Goal: Task Accomplishment & Management: Complete application form

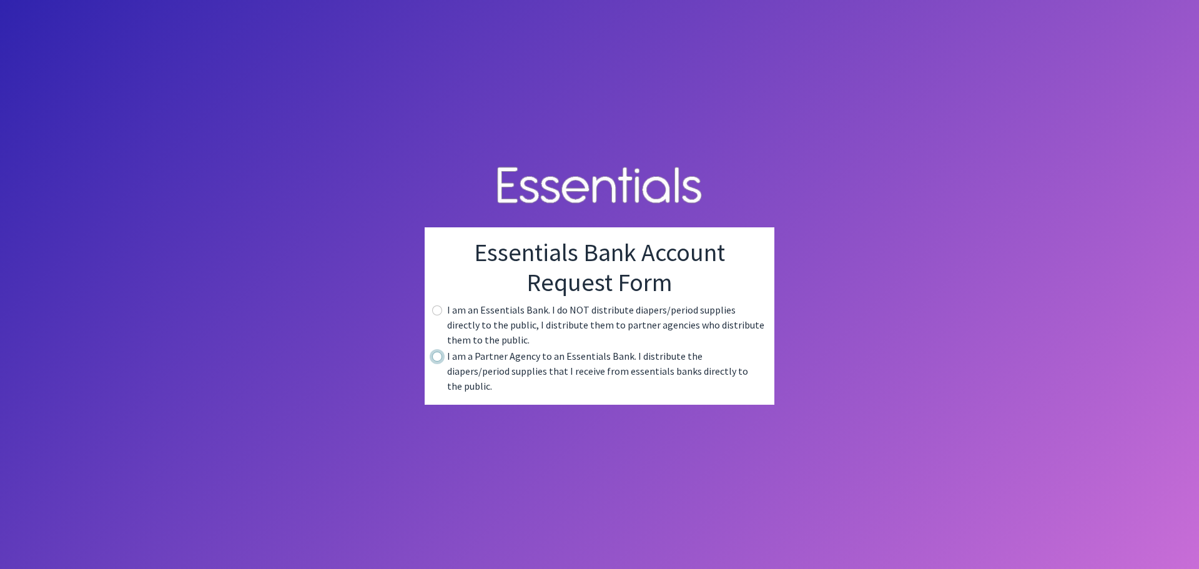
click at [441, 362] on input "radio" at bounding box center [437, 357] width 10 height 10
radio input "true"
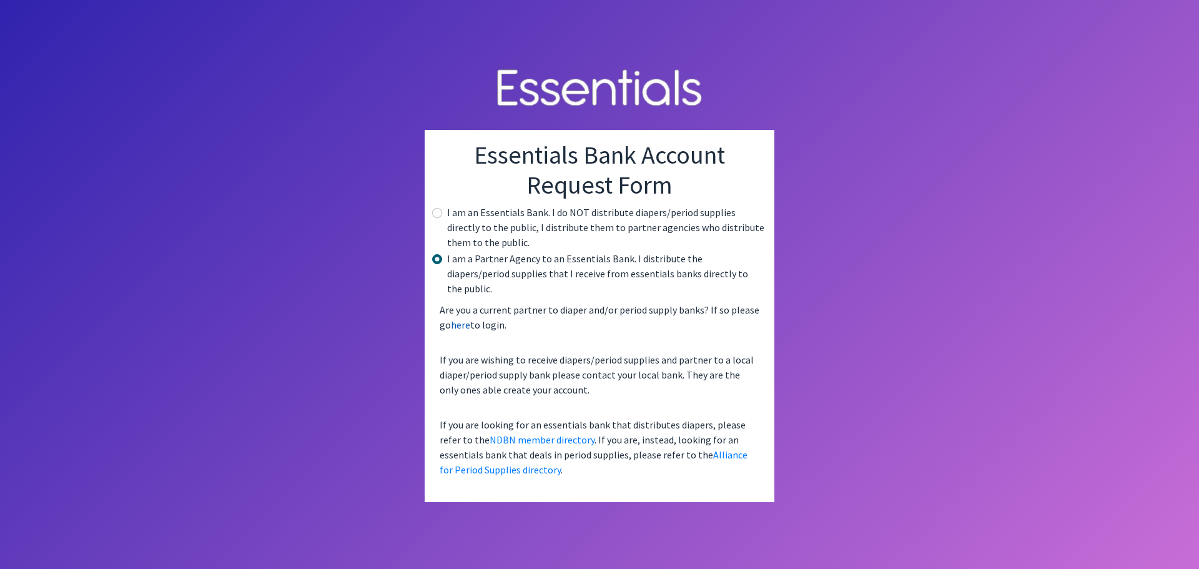
click at [462, 320] on link "here" at bounding box center [460, 324] width 19 height 12
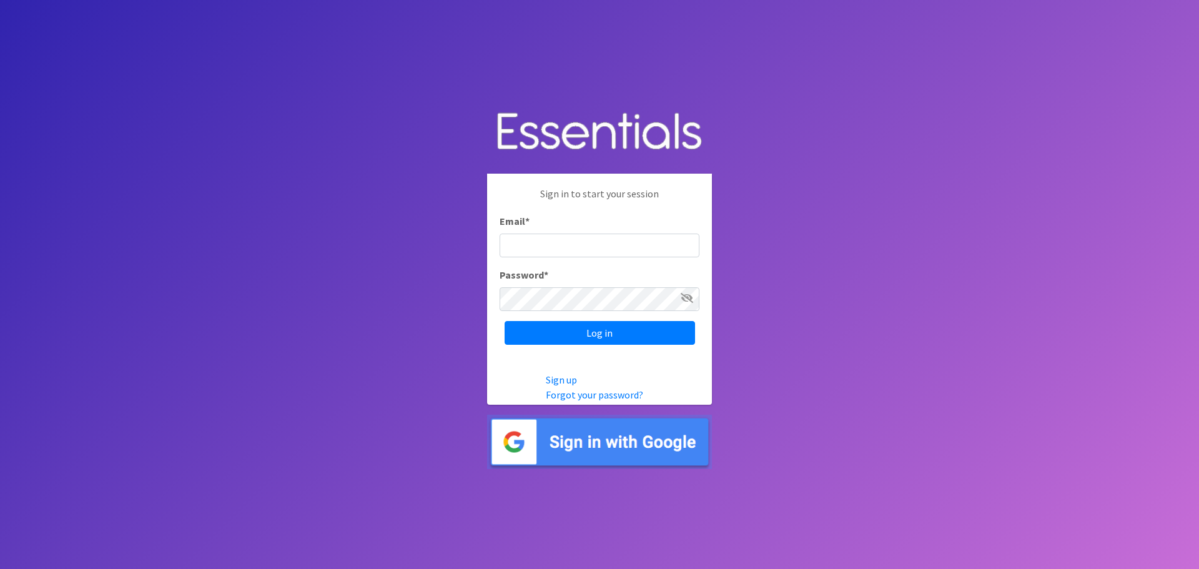
click at [558, 246] on input "Email *" at bounding box center [599, 246] width 200 height 24
type input "[PERSON_NAME][EMAIL_ADDRESS][DOMAIN_NAME]"
click at [504, 321] on input "Log in" at bounding box center [599, 333] width 190 height 24
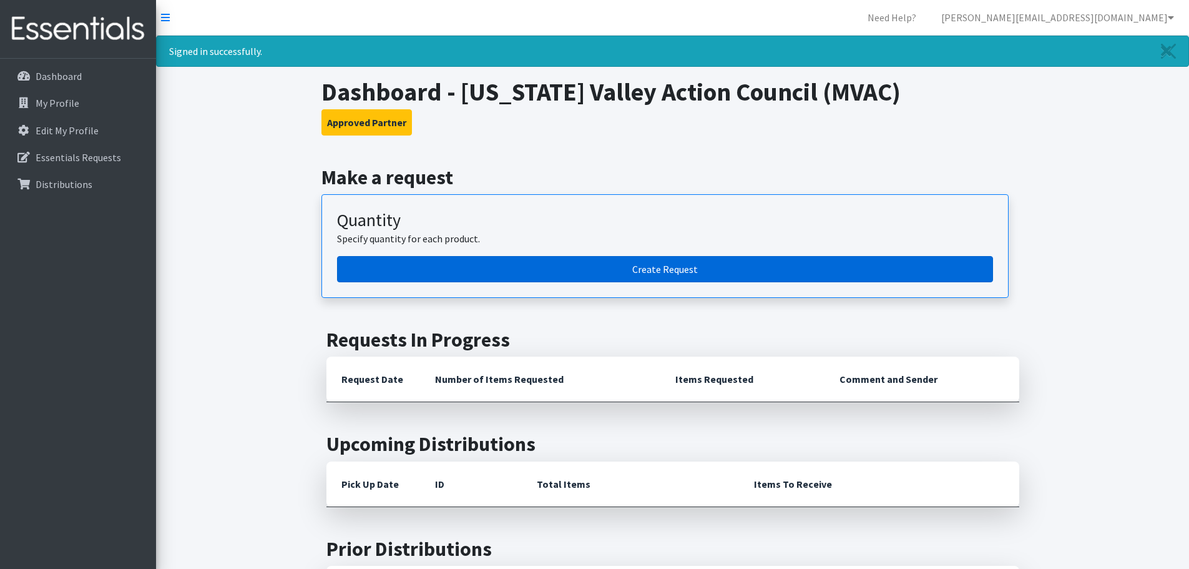
click at [687, 270] on link "Create Request" at bounding box center [665, 269] width 656 height 26
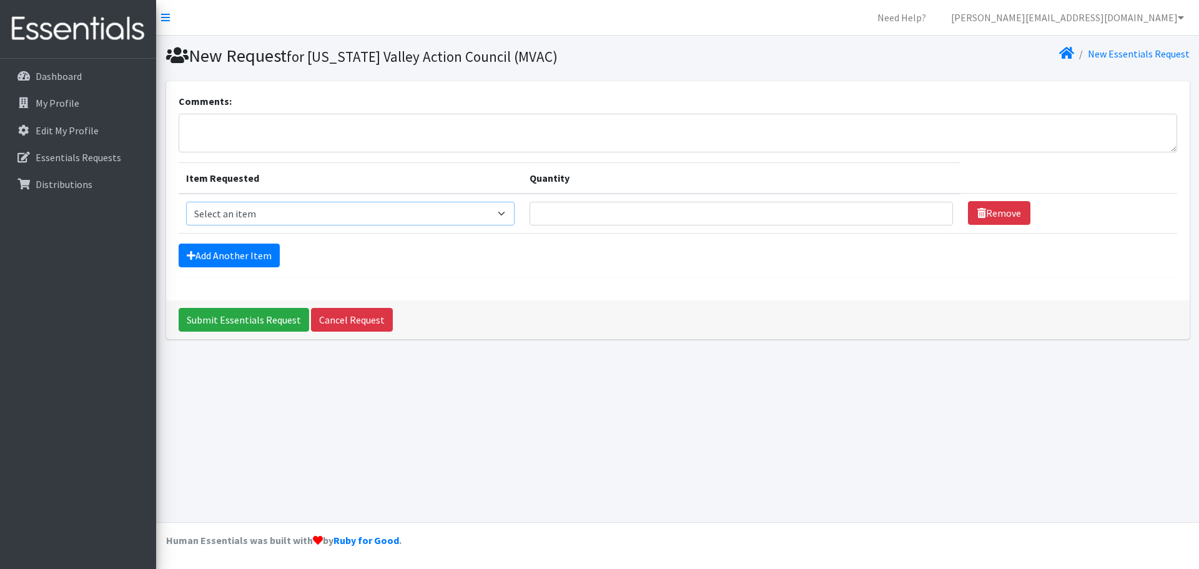
click at [345, 220] on select "Select an item Kids (Newborn) Kids (Size 1) Kids (Size 2) Kids (Size 3) Kids (S…" at bounding box center [350, 214] width 329 height 24
select select "11351"
click at [186, 202] on select "Select an item Kids (Newborn) Kids (Size 1) Kids (Size 2) Kids (Size 3) Kids (S…" at bounding box center [350, 214] width 329 height 24
click at [285, 217] on select "Select an item Kids (Newborn) Kids (Size 1) Kids (Size 2) Kids (Size 3) Kids (S…" at bounding box center [350, 214] width 329 height 24
click at [646, 227] on td "Quantity" at bounding box center [741, 214] width 438 height 40
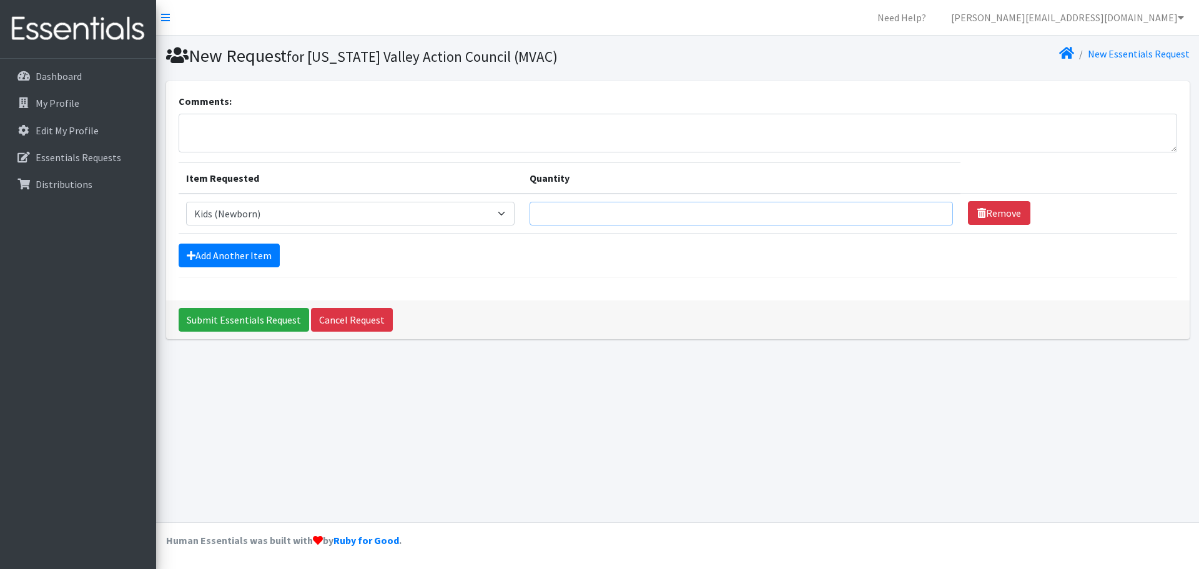
click at [641, 214] on input "Quantity" at bounding box center [740, 214] width 423 height 24
type input "1600"
click at [179, 308] on input "Submit Essentials Request" at bounding box center [244, 320] width 130 height 24
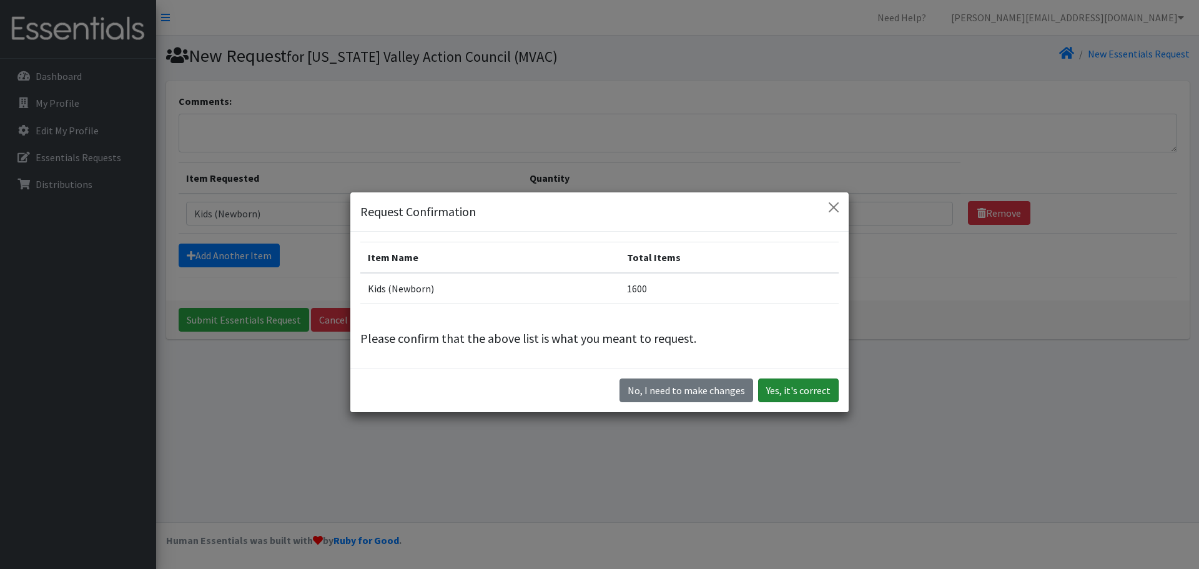
click at [769, 390] on button "Yes, it's correct" at bounding box center [798, 390] width 81 height 24
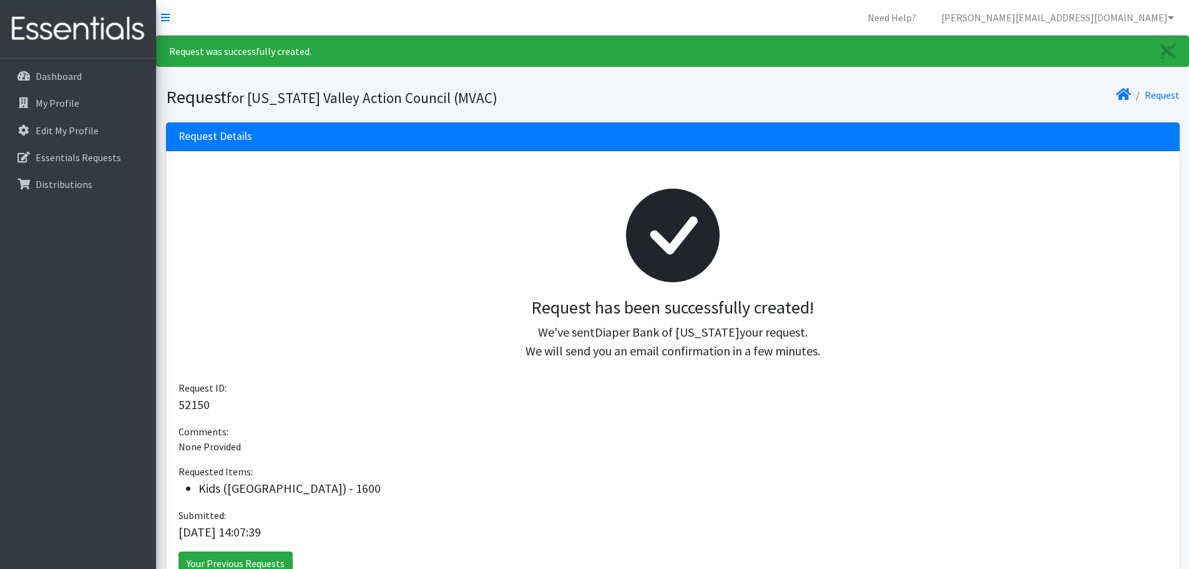
click at [829, 300] on h3 "Request has been successfully created!" at bounding box center [673, 307] width 969 height 21
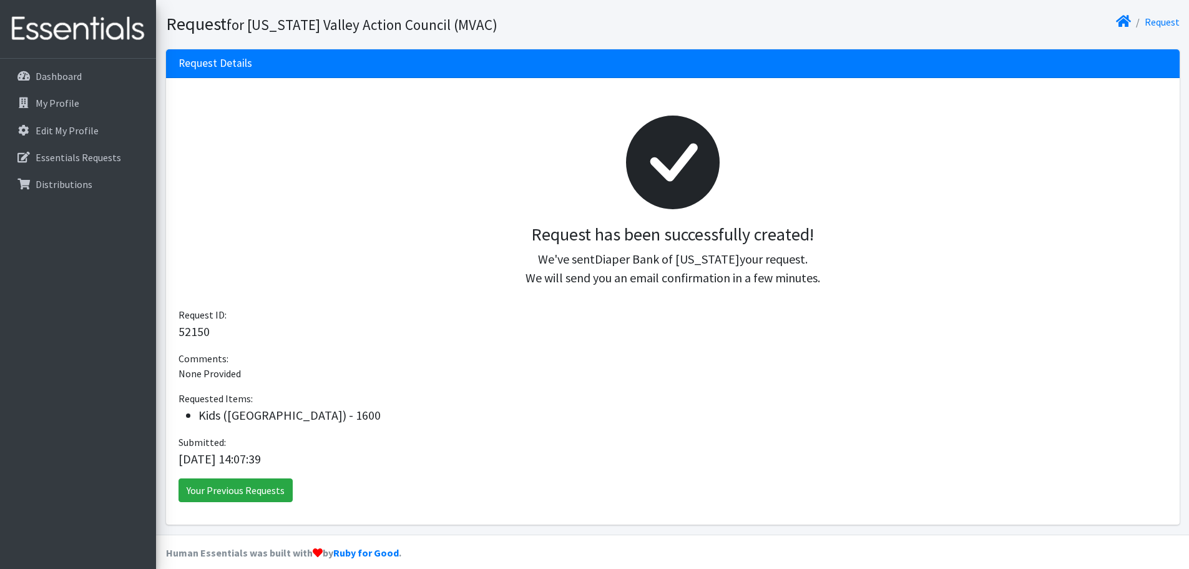
scroll to position [86, 0]
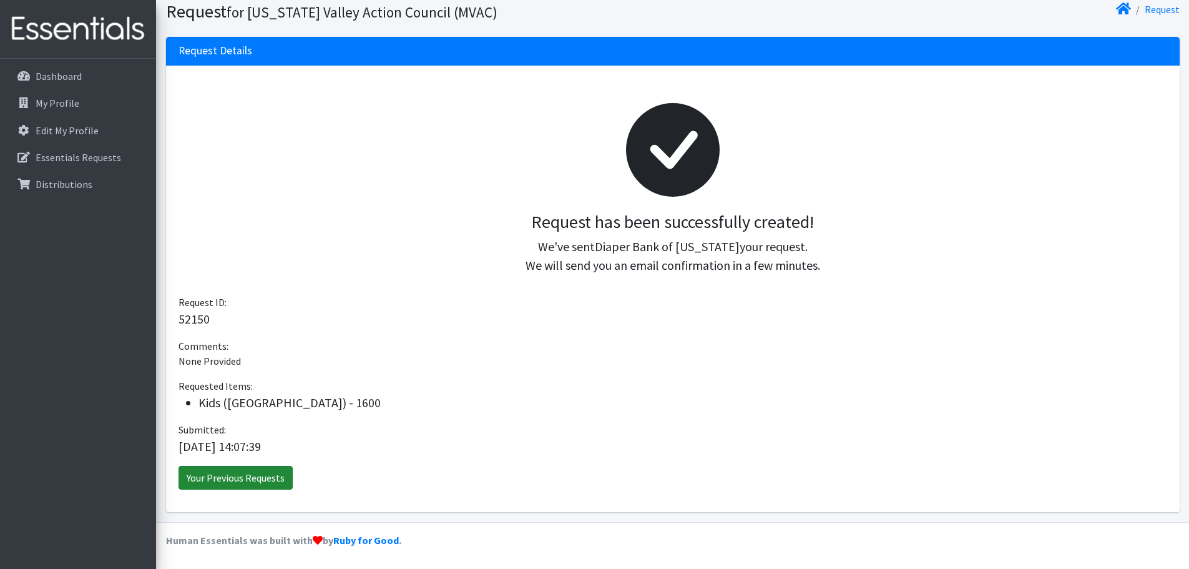
click at [233, 470] on link "Your Previous Requests" at bounding box center [236, 478] width 114 height 24
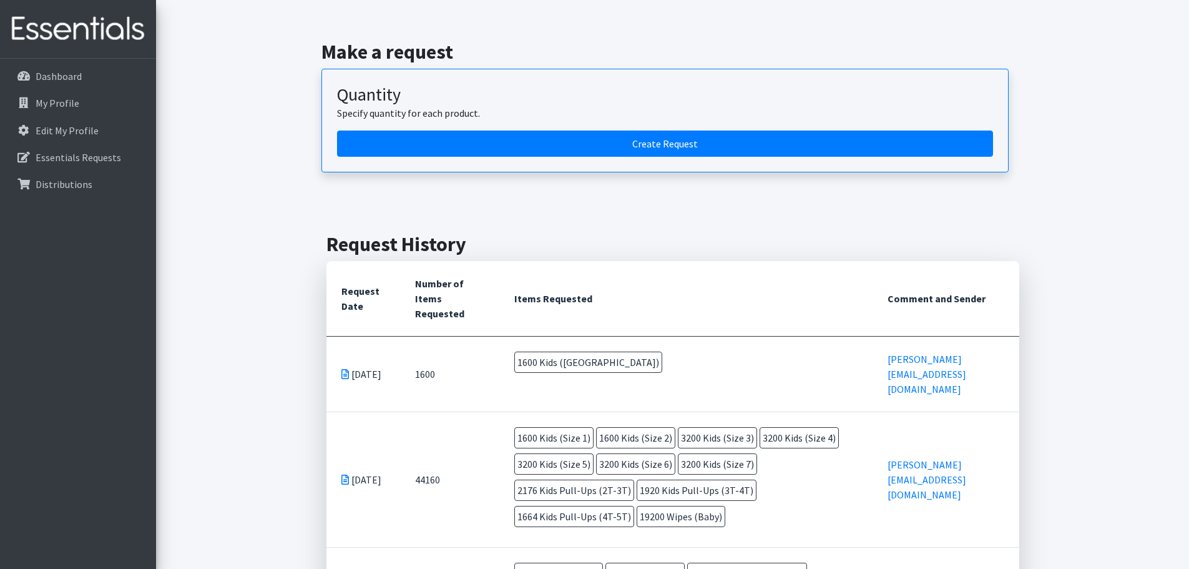
scroll to position [187, 0]
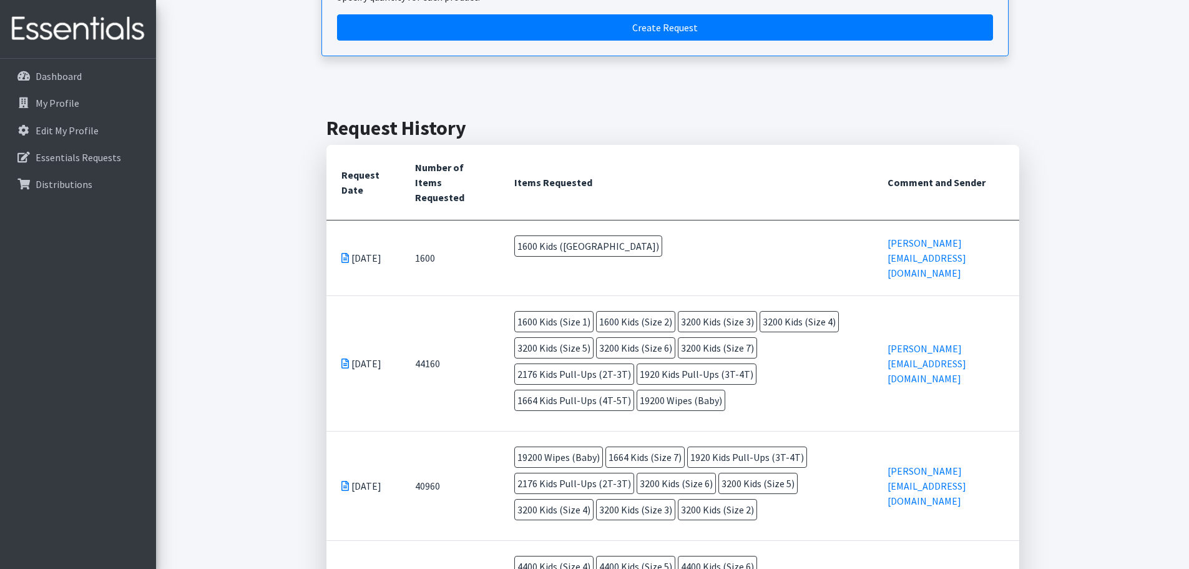
click at [564, 238] on span "1600 Kids ([GEOGRAPHIC_DATA])" at bounding box center [588, 245] width 148 height 21
click at [570, 239] on span "1600 Kids ([GEOGRAPHIC_DATA])" at bounding box center [588, 245] width 148 height 21
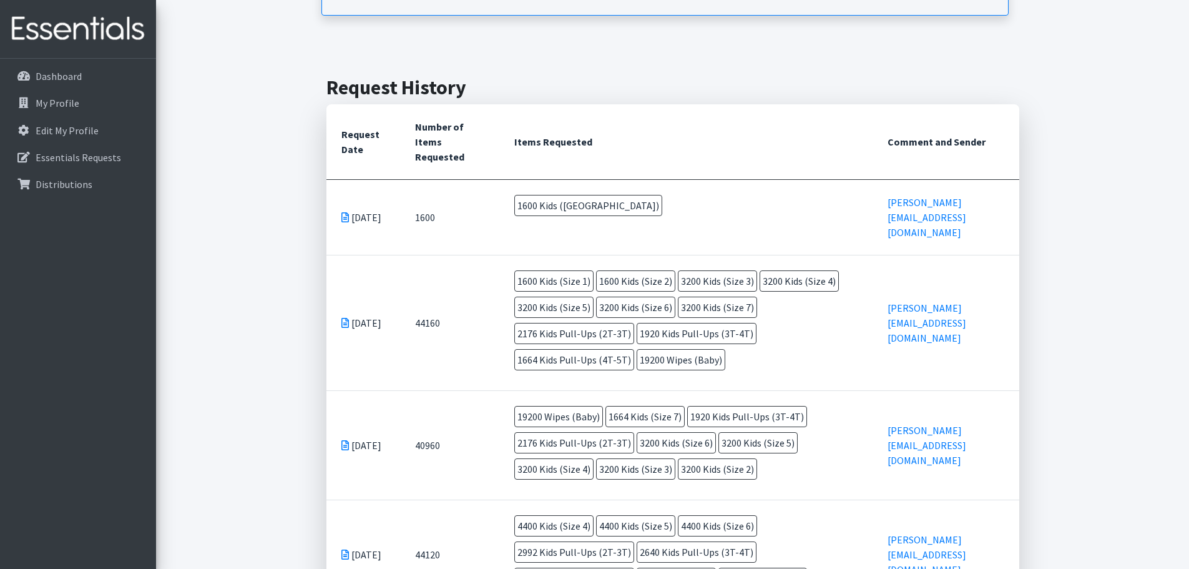
scroll to position [250, 0]
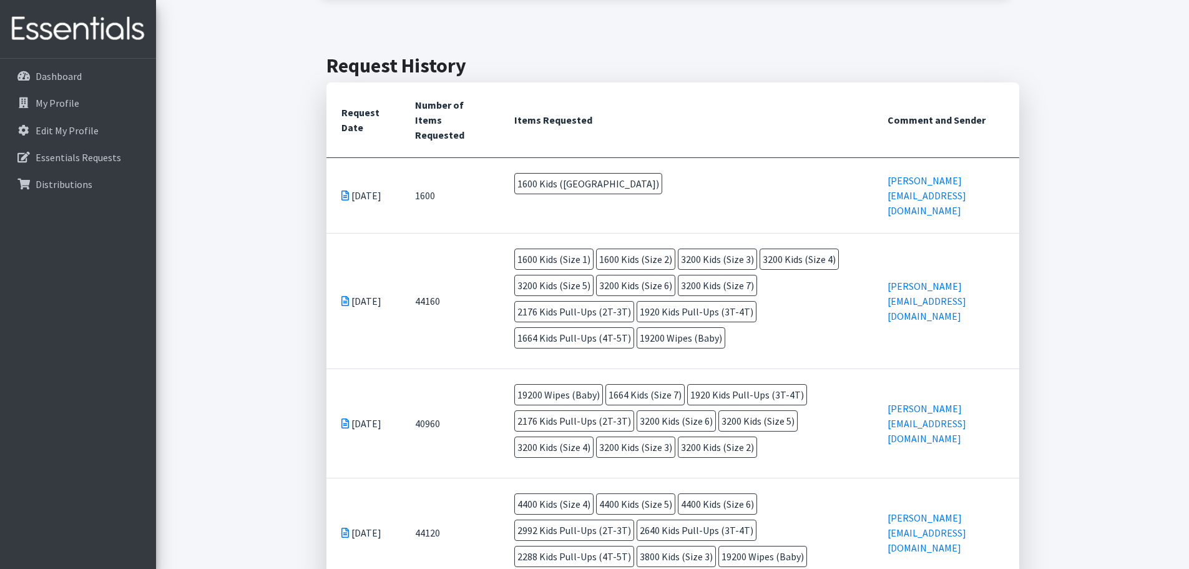
click at [337, 177] on td "Sep 15 2025" at bounding box center [364, 195] width 74 height 76
click at [343, 190] on icon at bounding box center [345, 195] width 7 height 10
click at [43, 161] on p "Essentials Requests" at bounding box center [79, 157] width 86 height 12
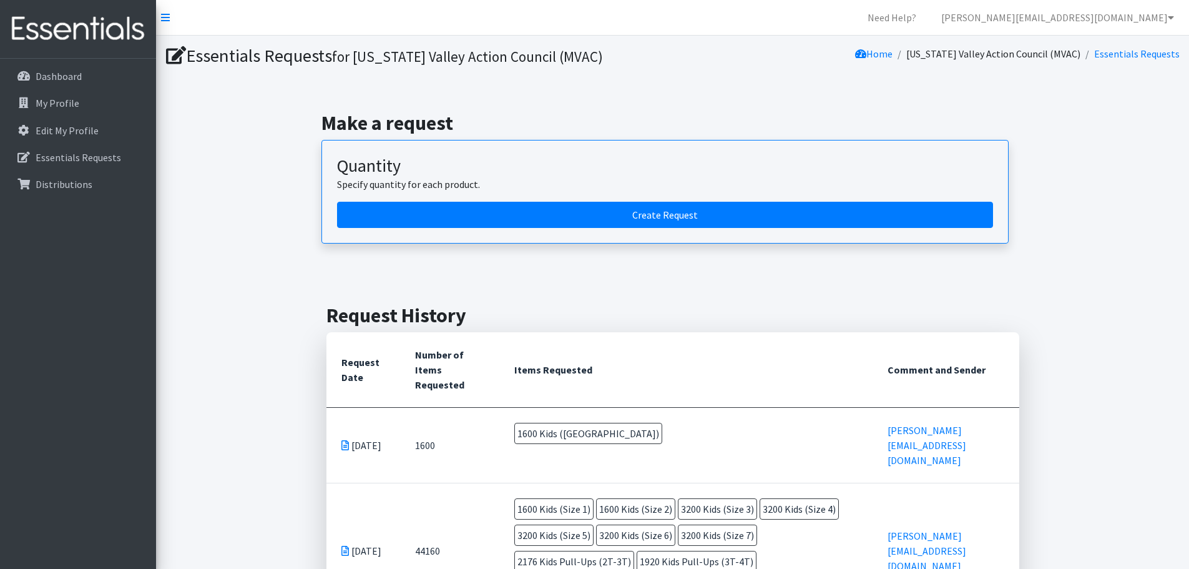
click at [572, 430] on span "1600 Kids ([GEOGRAPHIC_DATA])" at bounding box center [588, 433] width 148 height 21
drag, startPoint x: 380, startPoint y: 445, endPoint x: 385, endPoint y: 437, distance: 9.4
click at [384, 439] on td "Sep 15 2025" at bounding box center [364, 445] width 74 height 76
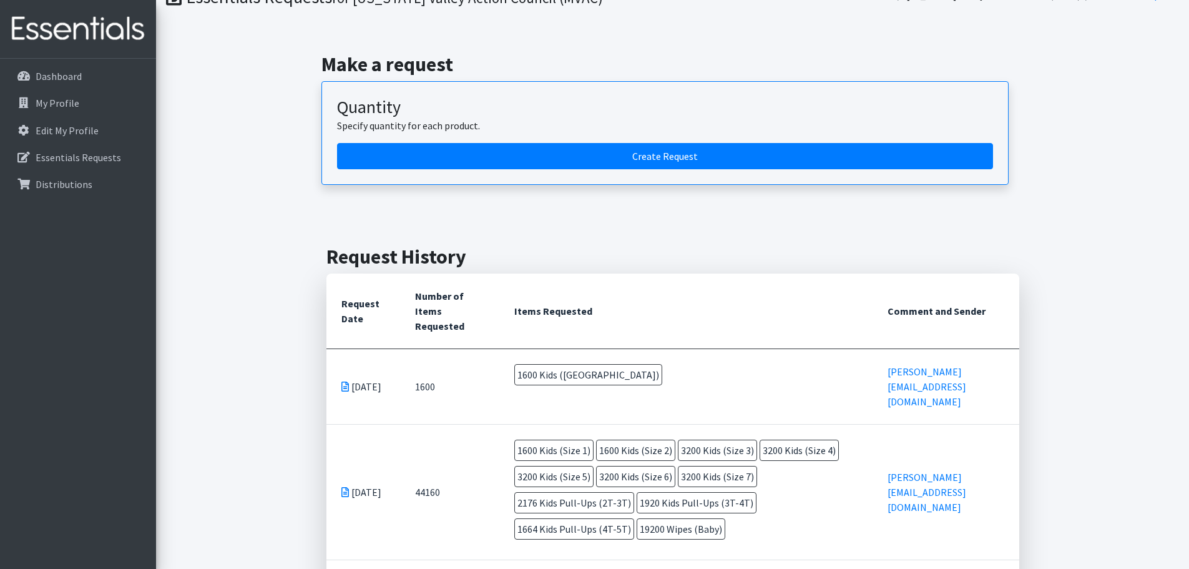
scroll to position [304, 0]
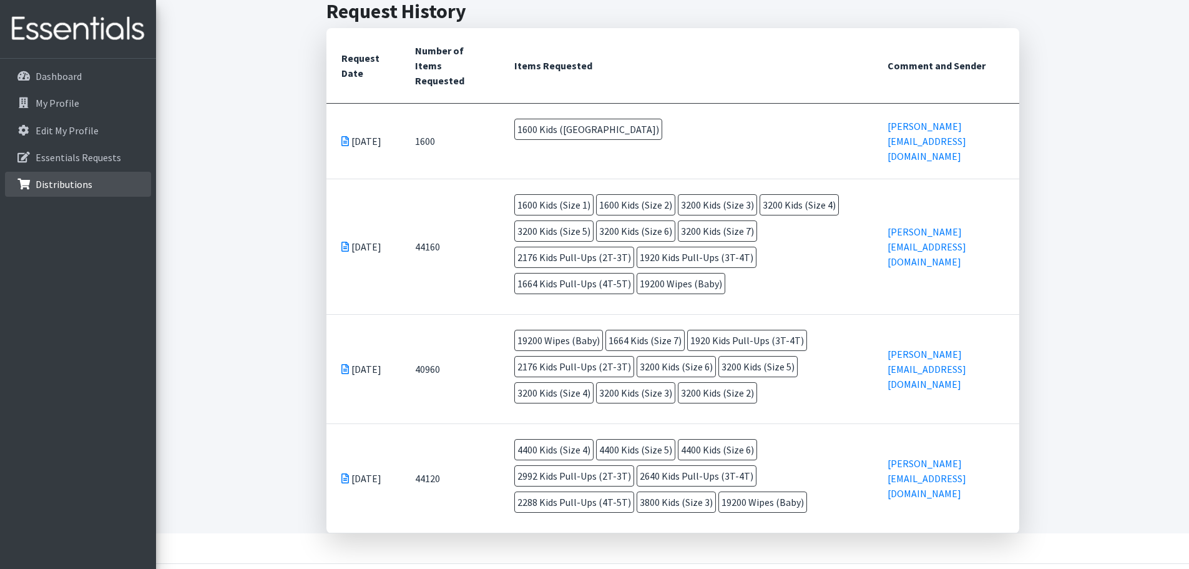
click at [81, 180] on p "Distributions" at bounding box center [64, 184] width 57 height 12
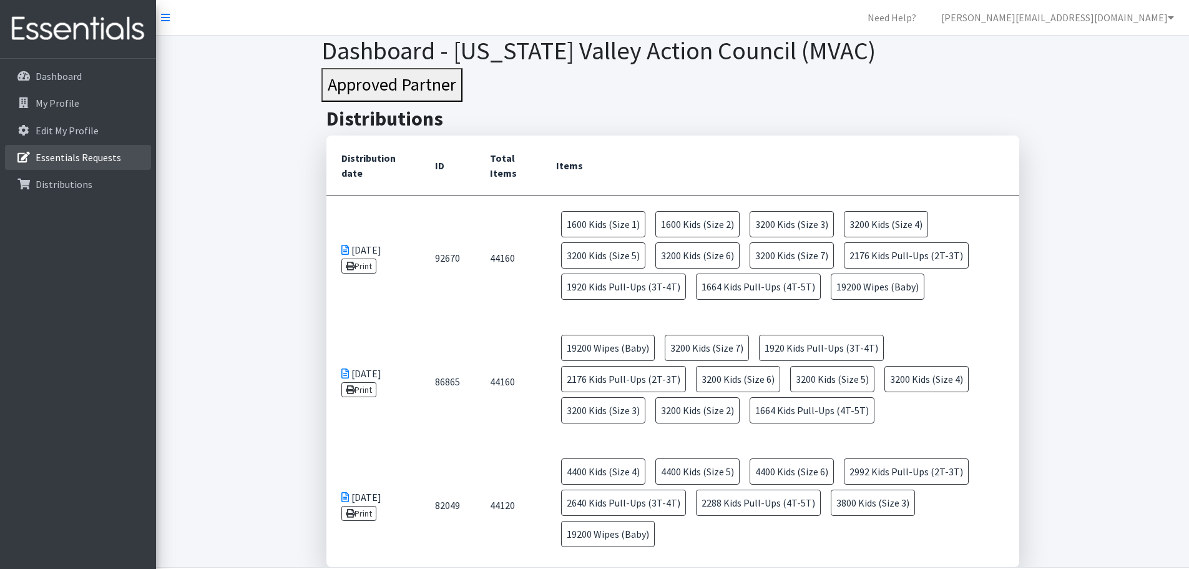
click at [82, 152] on p "Essentials Requests" at bounding box center [79, 157] width 86 height 12
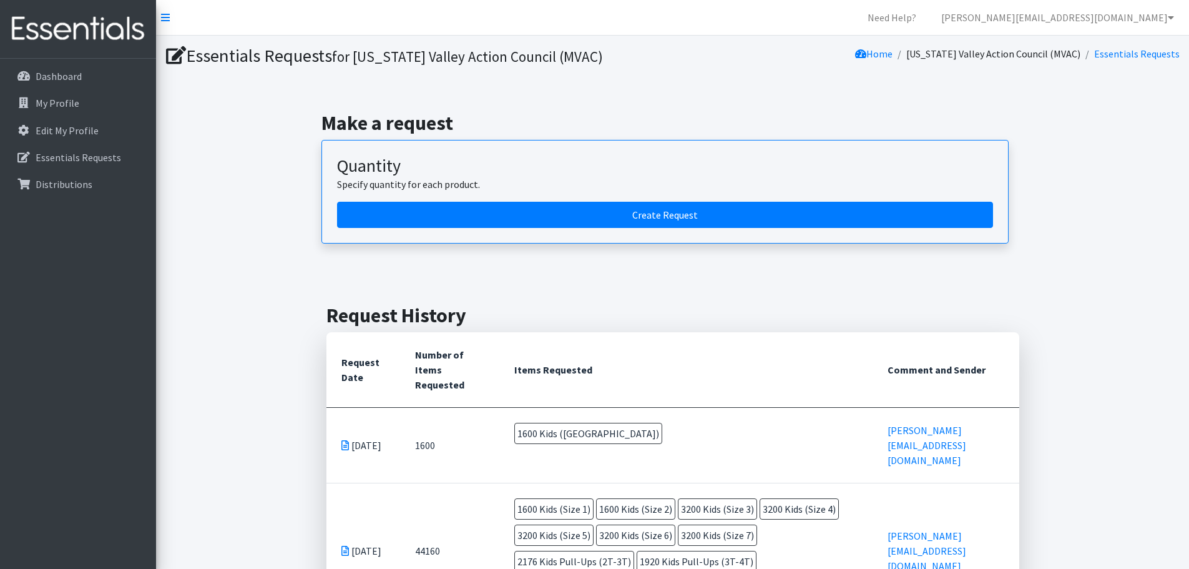
click at [347, 440] on icon at bounding box center [345, 445] width 7 height 10
drag, startPoint x: 347, startPoint y: 431, endPoint x: 943, endPoint y: 438, distance: 596.9
drag, startPoint x: 943, startPoint y: 438, endPoint x: 760, endPoint y: 395, distance: 188.6
click at [760, 395] on th "Items Requested" at bounding box center [685, 370] width 373 height 76
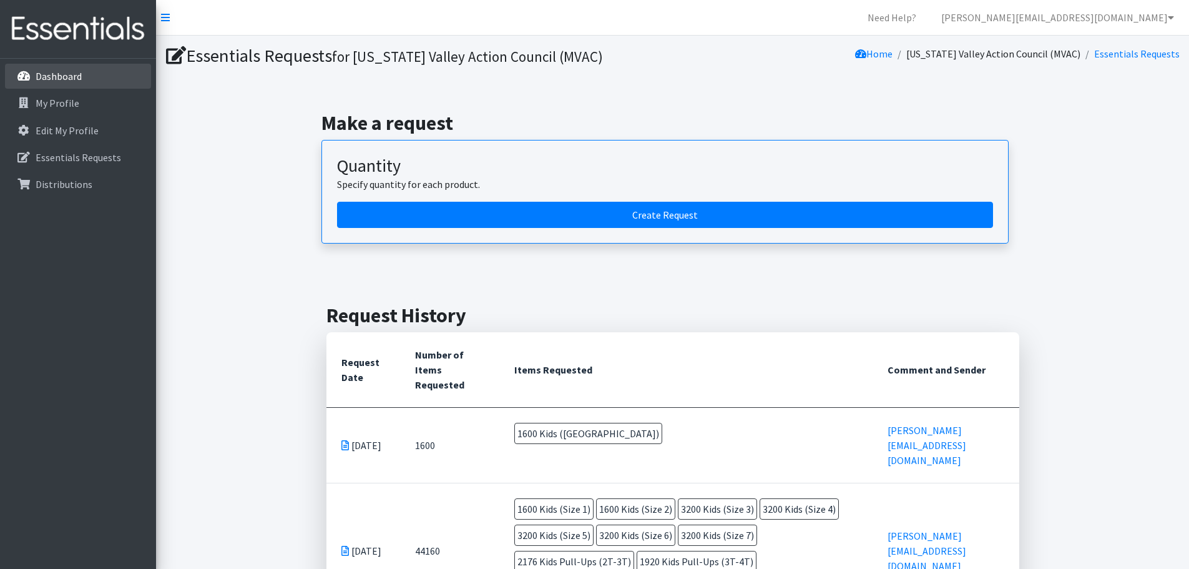
click at [31, 76] on icon at bounding box center [24, 76] width 16 height 11
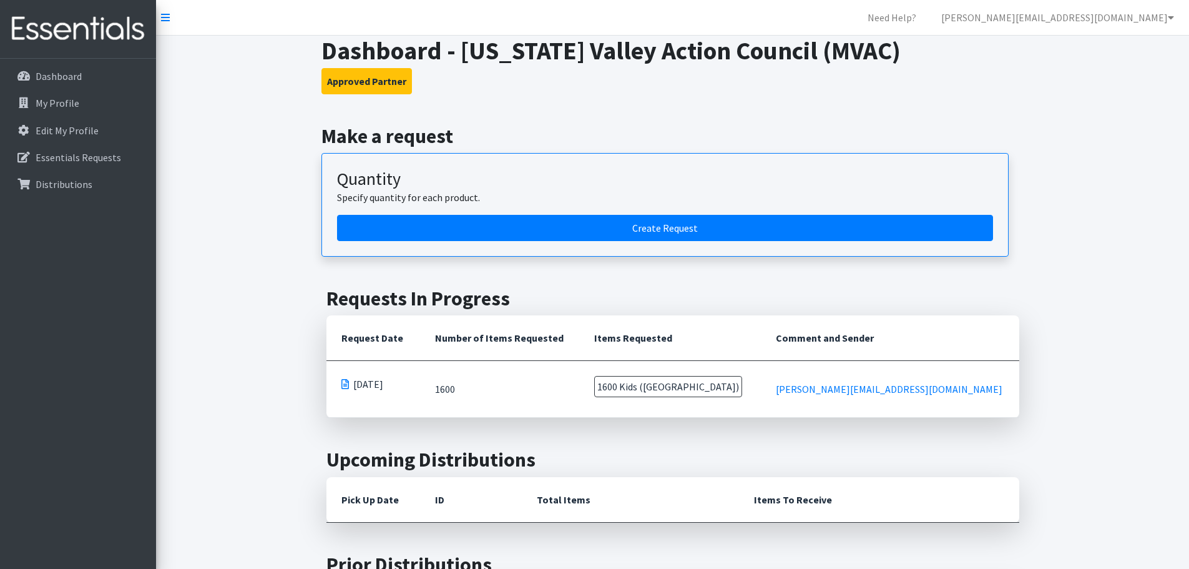
click at [344, 384] on span at bounding box center [345, 384] width 7 height 10
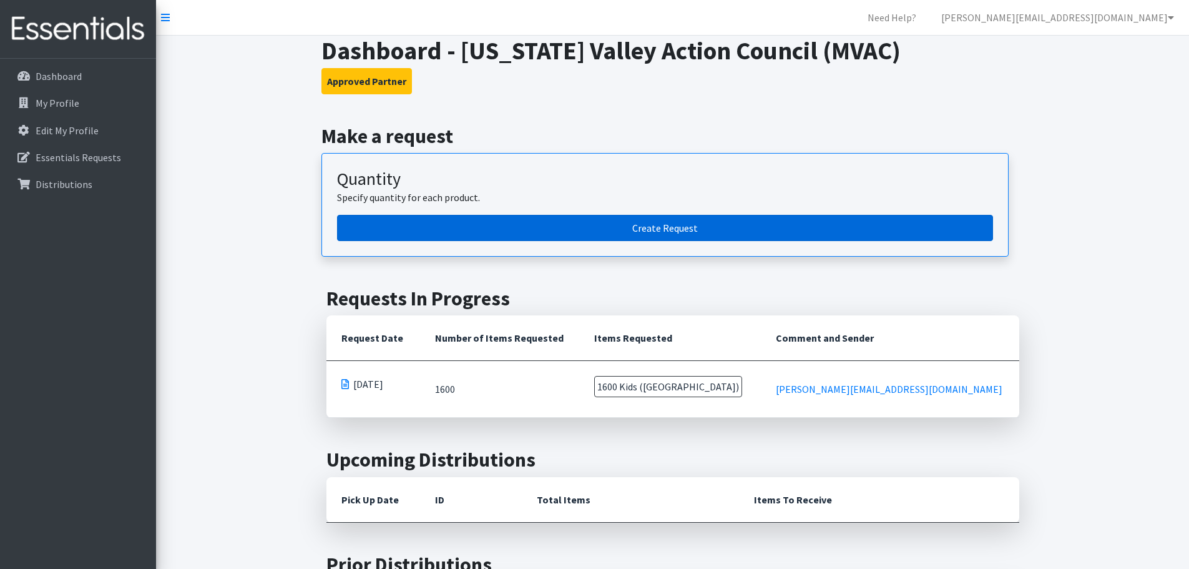
click at [456, 222] on link "Create Request" at bounding box center [665, 228] width 656 height 26
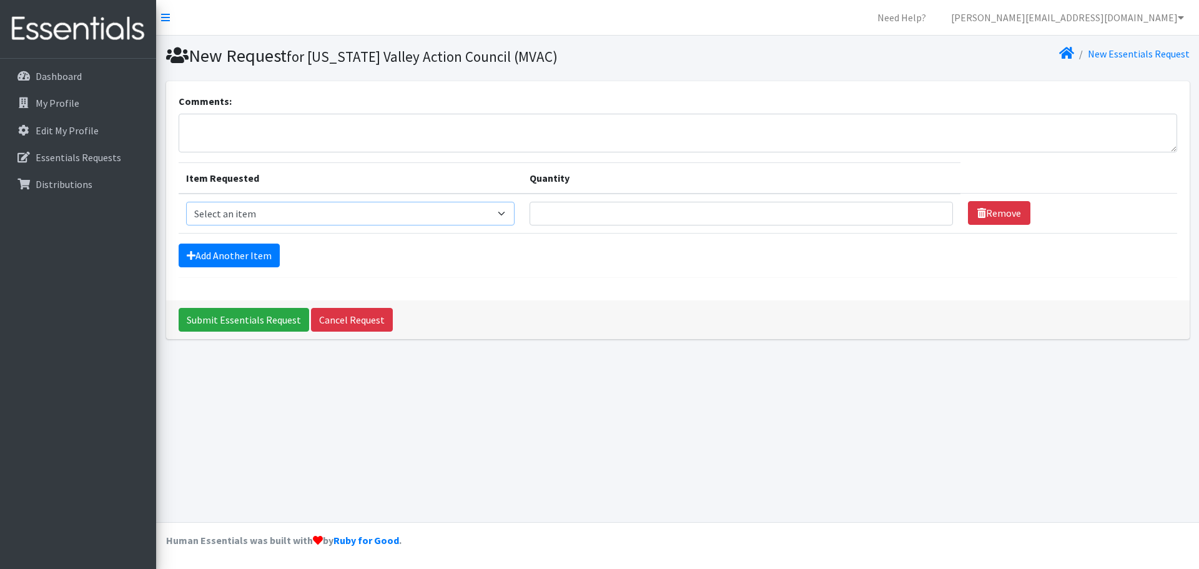
drag, startPoint x: 407, startPoint y: 210, endPoint x: 403, endPoint y: 217, distance: 7.6
click at [407, 211] on select "Select an item Kids (Newborn) Kids (Size 1) Kids (Size 2) Kids (Size 3) Kids (S…" at bounding box center [350, 214] width 329 height 24
select select "11351"
click at [186, 202] on select "Select an item Kids (Newborn) Kids (Size 1) Kids (Size 2) Kids (Size 3) Kids (S…" at bounding box center [350, 214] width 329 height 24
click at [611, 204] on input "Quantity" at bounding box center [740, 214] width 423 height 24
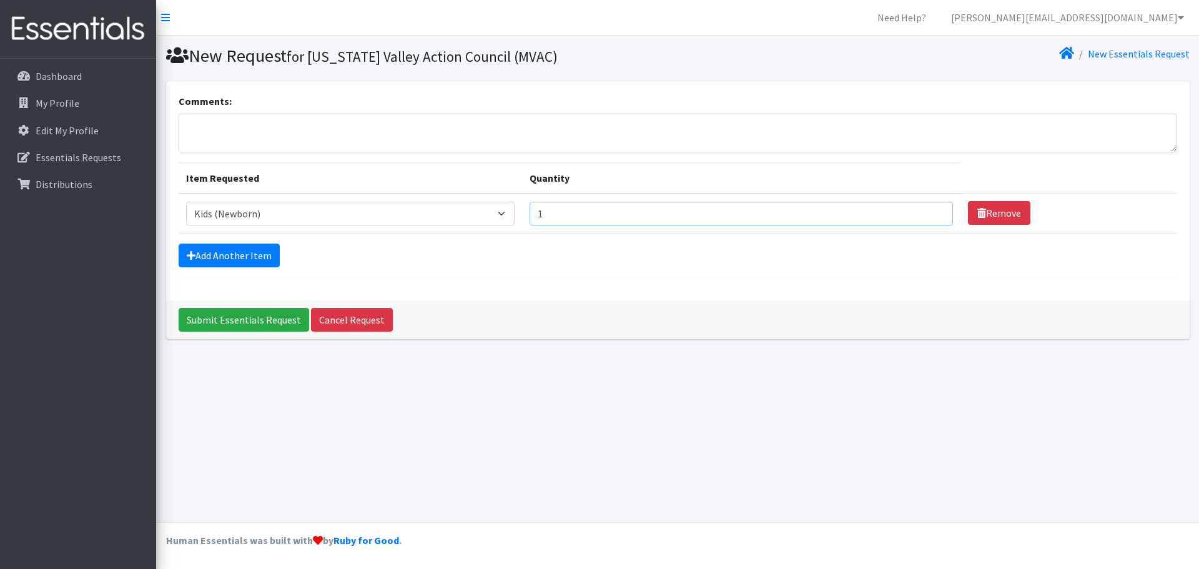
click at [927, 209] on input "1" at bounding box center [740, 214] width 423 height 24
type input "2"
click at [927, 208] on input "2" at bounding box center [740, 214] width 423 height 24
drag, startPoint x: 546, startPoint y: 213, endPoint x: 411, endPoint y: 202, distance: 135.3
click at [471, 218] on tr "Item Requested Select an item Kids (Newborn) Kids (Size 1) Kids (Size 2) Kids (…" at bounding box center [678, 214] width 998 height 40
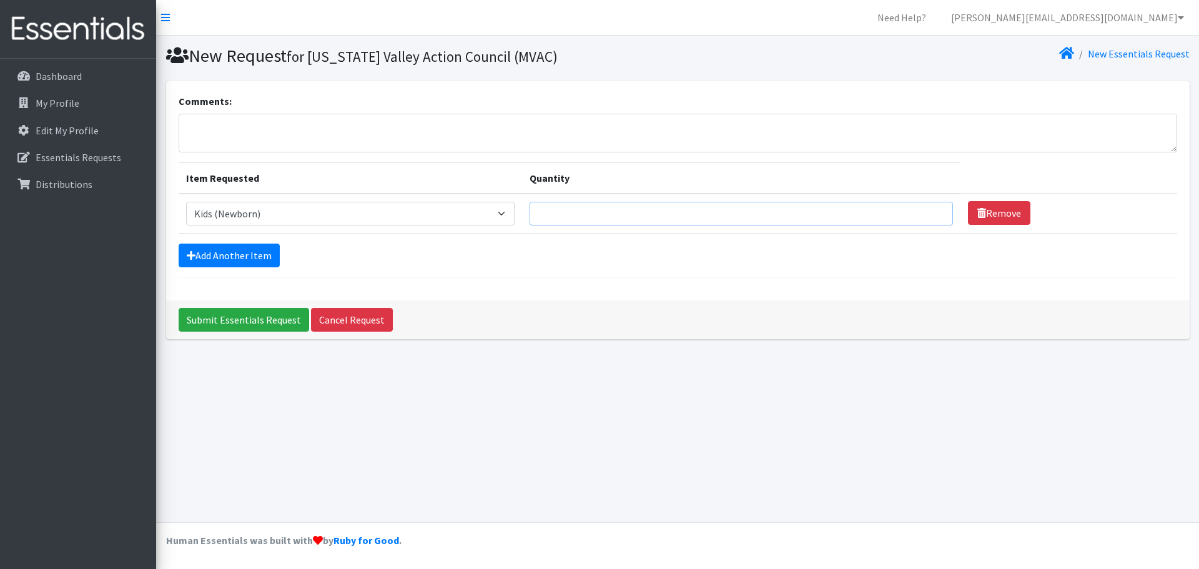
click at [615, 209] on input "Quantity" at bounding box center [740, 214] width 423 height 24
type input "1600"
click at [239, 259] on link "Add Another Item" at bounding box center [229, 256] width 101 height 24
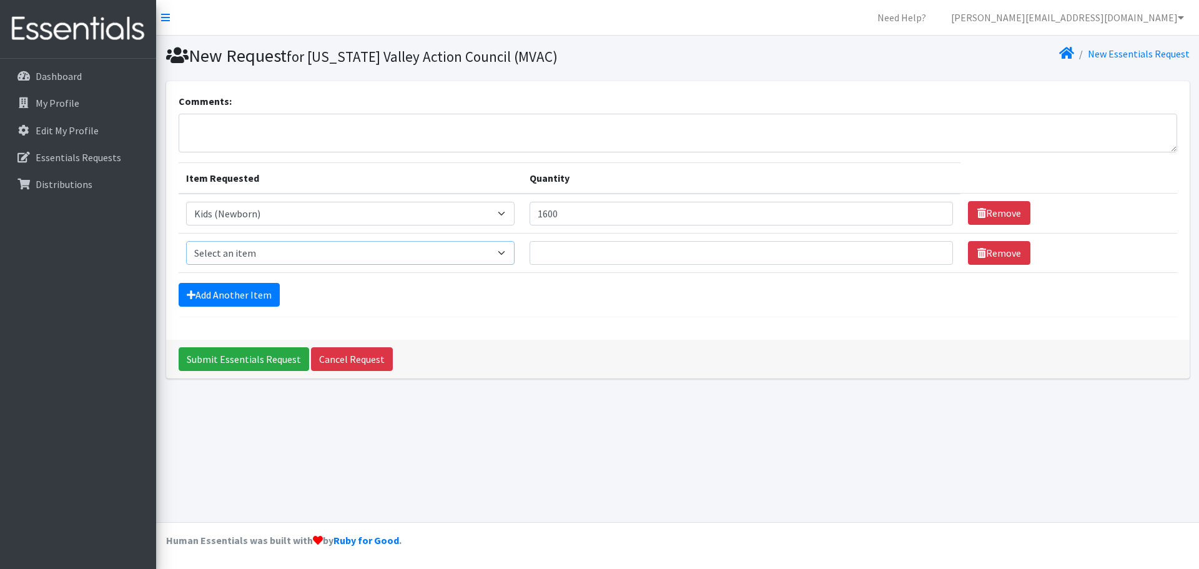
click at [302, 260] on select "Select an item Kids (Newborn) Kids (Size 1) Kids (Size 2) Kids (Size 3) Kids (S…" at bounding box center [350, 253] width 329 height 24
select select "11350"
click at [186, 241] on select "Select an item Kids (Newborn) Kids (Size 1) Kids (Size 2) Kids (Size 3) Kids (S…" at bounding box center [350, 253] width 329 height 24
click at [596, 252] on input "Quantity" at bounding box center [740, 253] width 423 height 24
type input "1600"
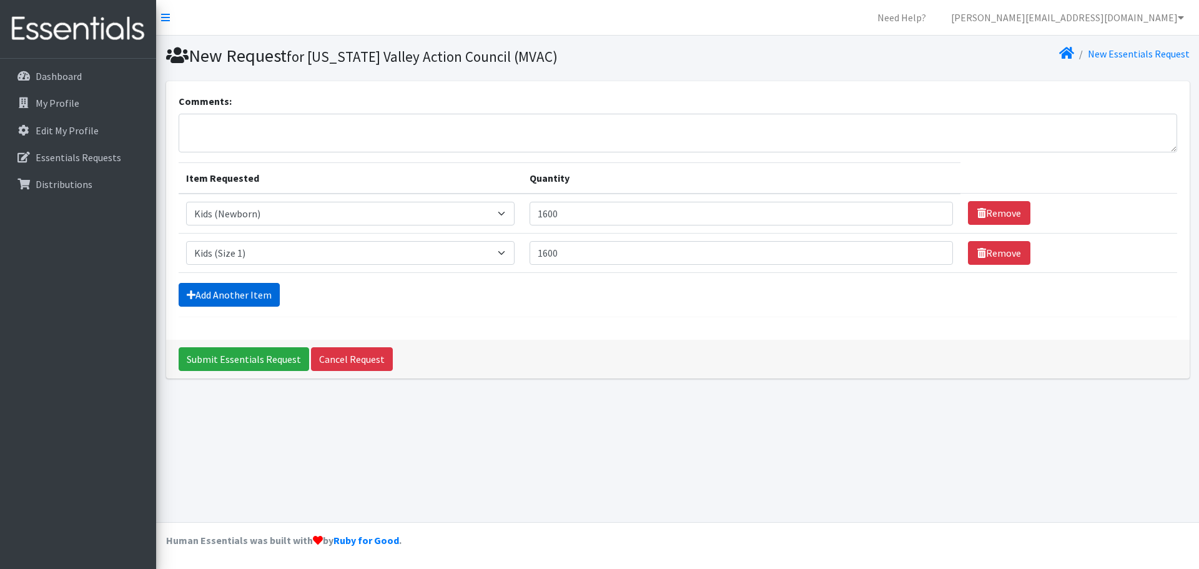
click at [259, 299] on link "Add Another Item" at bounding box center [229, 295] width 101 height 24
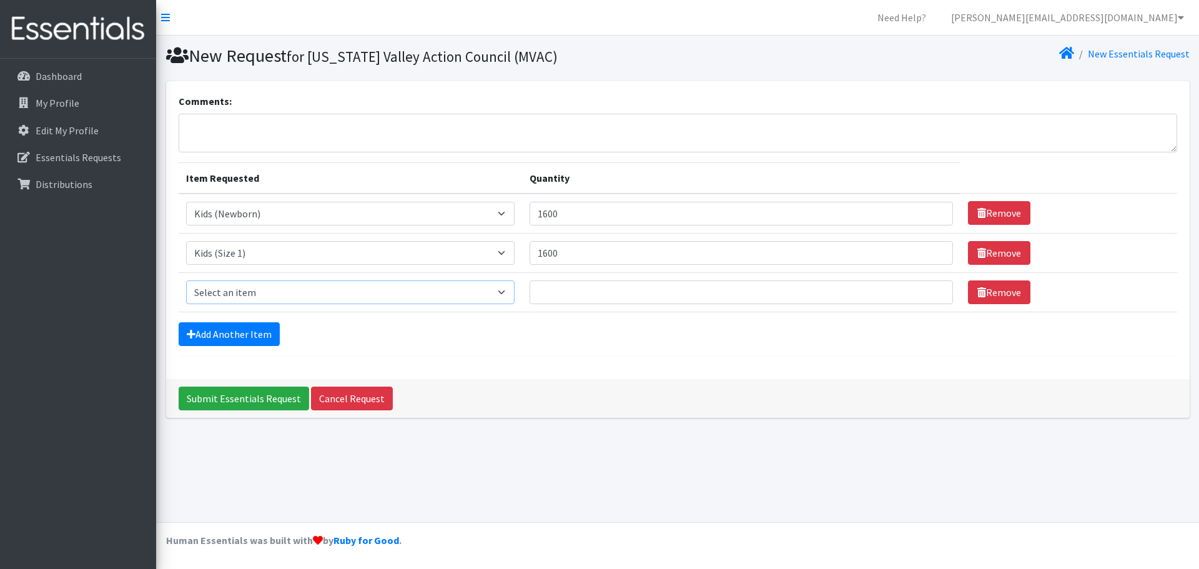
click at [258, 299] on select "Select an item Kids (Newborn) Kids (Size 1) Kids (Size 2) Kids (Size 3) Kids (S…" at bounding box center [350, 292] width 329 height 24
select select "11348"
click at [186, 280] on select "Select an item Kids (Newborn) Kids (Size 1) Kids (Size 2) Kids (Size 3) Kids (S…" at bounding box center [350, 292] width 329 height 24
click at [576, 294] on input "Quantity" at bounding box center [740, 292] width 423 height 24
type input "3200"
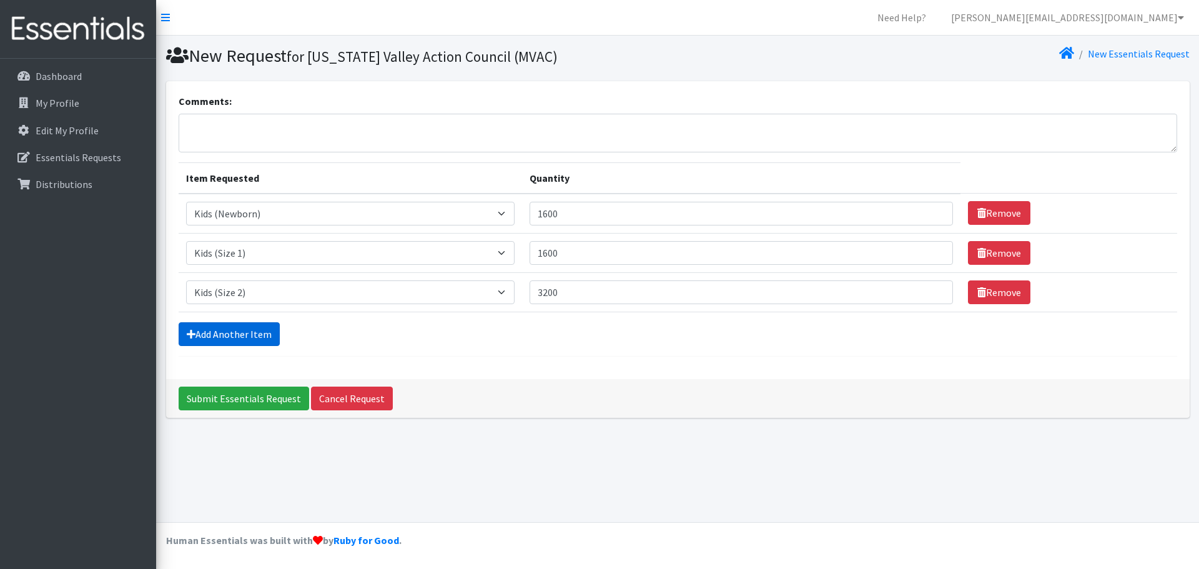
click at [266, 328] on link "Add Another Item" at bounding box center [229, 334] width 101 height 24
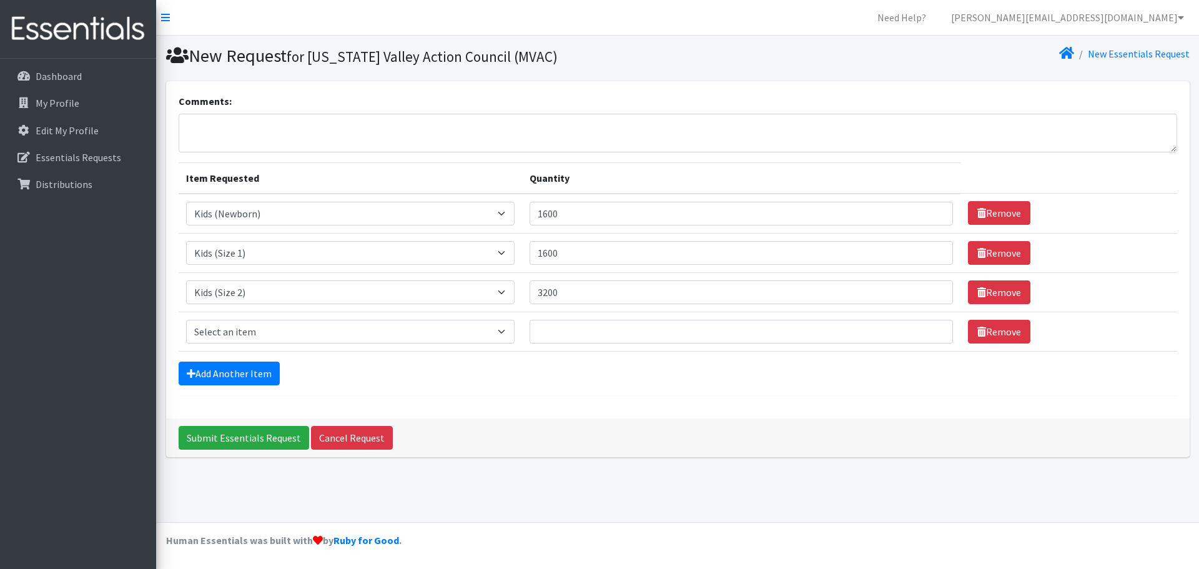
click at [244, 388] on form "Comments: Item Requested Quantity Item Requested Select an item Kids (Newborn) …" at bounding box center [678, 245] width 998 height 302
click at [247, 376] on link "Add Another Item" at bounding box center [229, 374] width 101 height 24
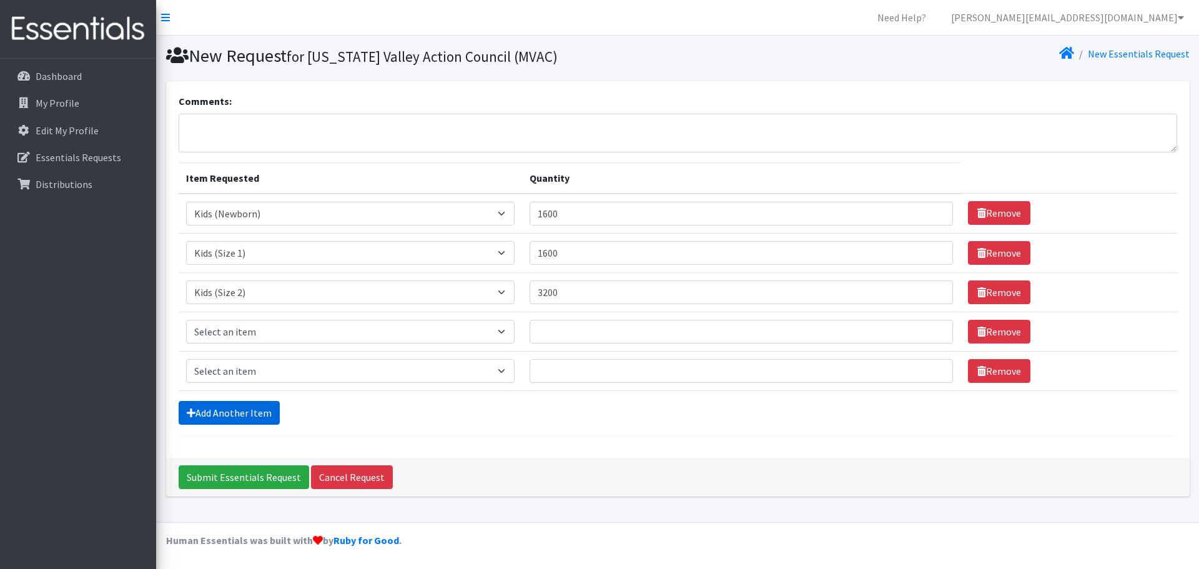
click at [243, 411] on link "Add Another Item" at bounding box center [229, 413] width 101 height 24
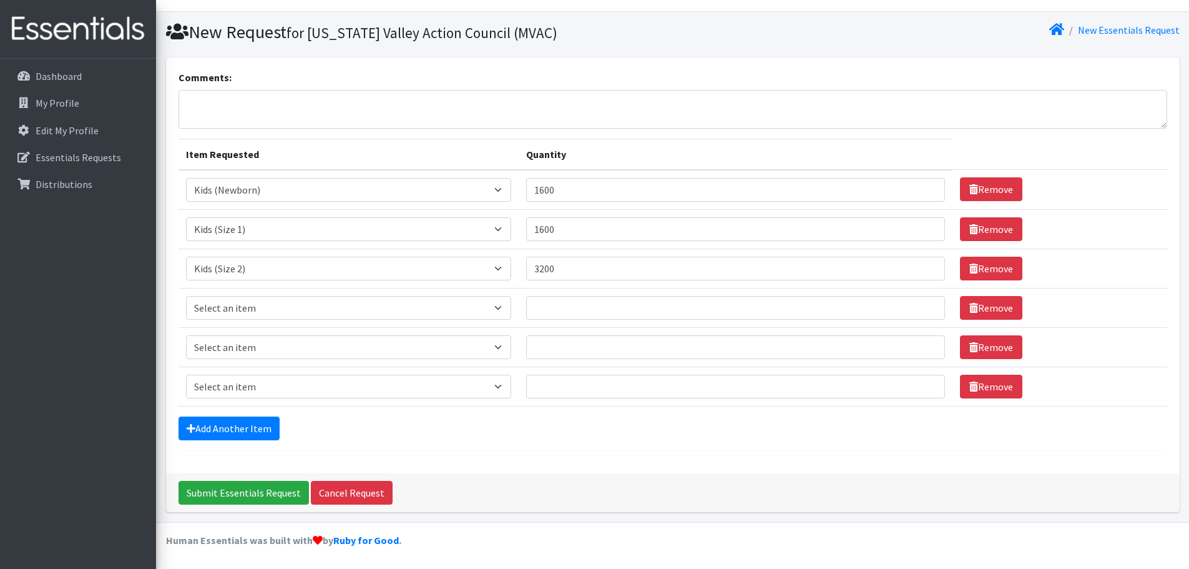
click at [243, 413] on form "Comments: Item Requested Quantity Item Requested Select an item Kids (Newborn) …" at bounding box center [673, 260] width 989 height 381
click at [240, 425] on link "Add Another Item" at bounding box center [229, 428] width 101 height 24
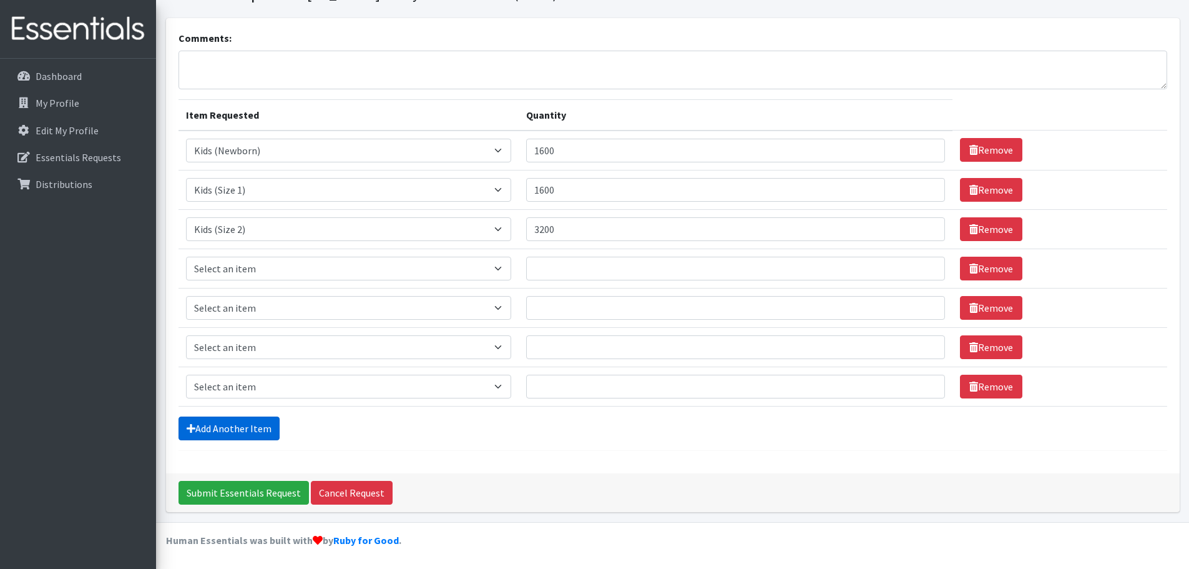
click at [239, 425] on link "Add Another Item" at bounding box center [229, 428] width 101 height 24
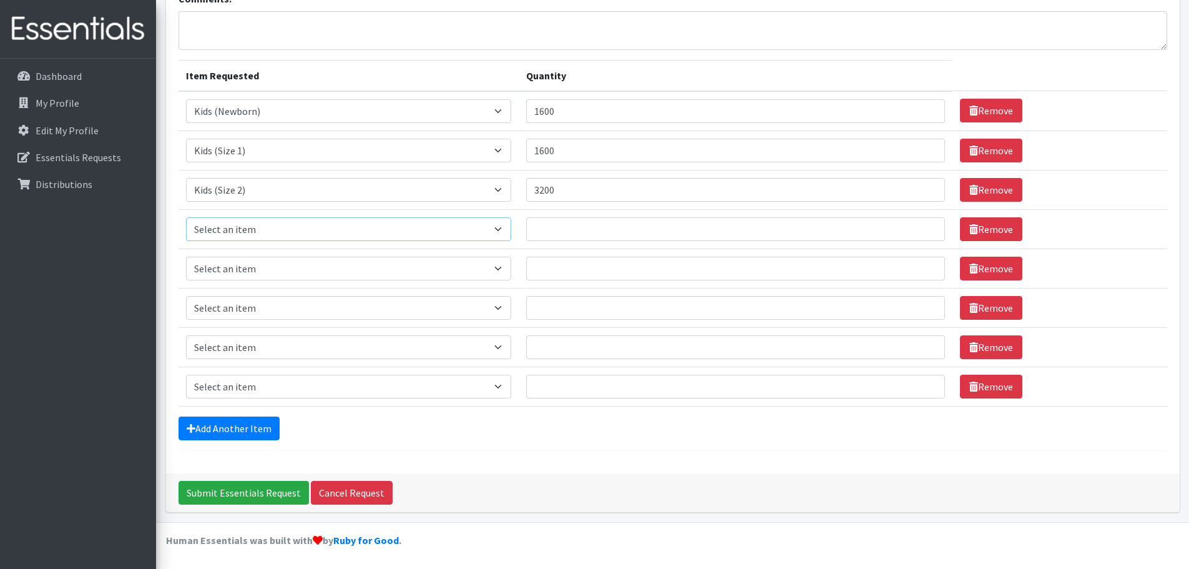
click at [294, 239] on select "Select an item Kids (Newborn) Kids (Size 1) Kids (Size 2) Kids (Size 3) Kids (S…" at bounding box center [349, 229] width 326 height 24
select select "11361"
click at [186, 217] on select "Select an item Kids (Newborn) Kids (Size 1) Kids (Size 2) Kids (Size 3) Kids (S…" at bounding box center [349, 229] width 326 height 24
click at [594, 235] on input "Quantity" at bounding box center [735, 229] width 419 height 24
type input "3200"
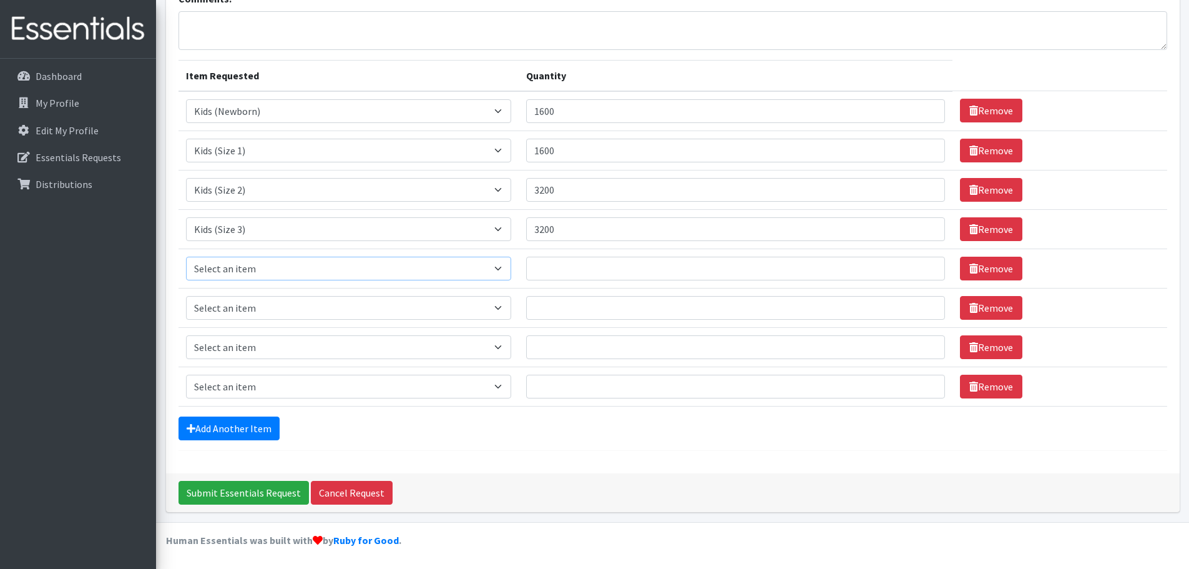
click at [200, 270] on select "Select an item Kids (Newborn) Kids (Size 1) Kids (Size 2) Kids (Size 3) Kids (S…" at bounding box center [349, 269] width 326 height 24
select select "11349"
click at [186, 257] on select "Select an item Kids (Newborn) Kids (Size 1) Kids (Size 2) Kids (Size 3) Kids (S…" at bounding box center [349, 269] width 326 height 24
drag, startPoint x: 613, startPoint y: 271, endPoint x: 598, endPoint y: 264, distance: 16.5
click at [612, 270] on input "Quantity" at bounding box center [735, 269] width 419 height 24
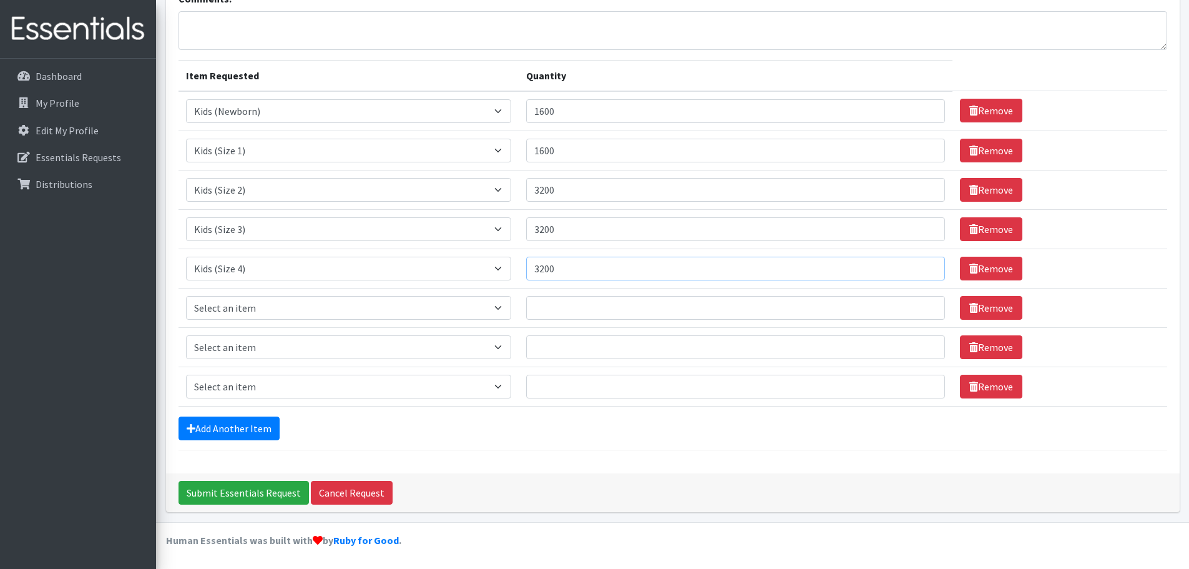
type input "3200"
click at [264, 313] on select "Select an item Kids (Newborn) Kids (Size 1) Kids (Size 2) Kids (Size 3) Kids (S…" at bounding box center [349, 308] width 326 height 24
select select "11322"
click at [186, 296] on select "Select an item Kids (Newborn) Kids (Size 1) Kids (Size 2) Kids (Size 3) Kids (S…" at bounding box center [349, 308] width 326 height 24
click at [560, 307] on input "Quantity" at bounding box center [735, 308] width 419 height 24
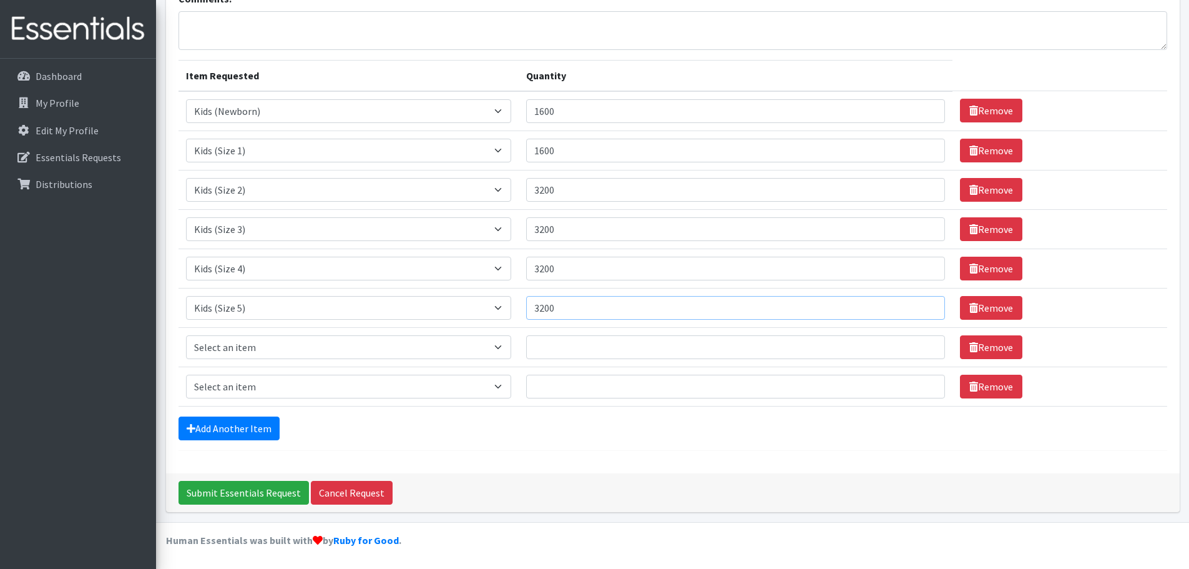
type input "3200"
click at [262, 349] on select "Select an item Kids (Newborn) Kids (Size 1) Kids (Size 2) Kids (Size 3) Kids (S…" at bounding box center [349, 347] width 326 height 24
select select "11346"
click at [186, 335] on select "Select an item Kids (Newborn) Kids (Size 1) Kids (Size 2) Kids (Size 3) Kids (S…" at bounding box center [349, 347] width 326 height 24
click at [565, 343] on input "Quantity" at bounding box center [735, 347] width 419 height 24
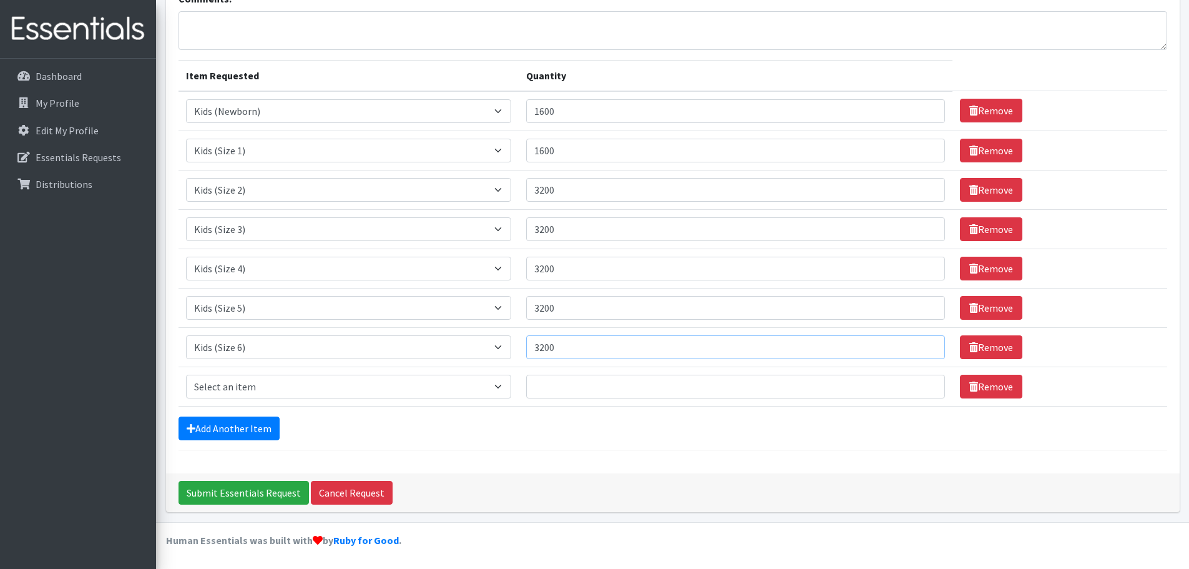
type input "3200"
click at [232, 390] on select "Select an item Kids (Newborn) Kids (Size 1) Kids (Size 2) Kids (Size 3) Kids (S…" at bounding box center [349, 387] width 326 height 24
select select "11344"
click at [186, 375] on select "Select an item Kids (Newborn) Kids (Size 1) Kids (Size 2) Kids (Size 3) Kids (S…" at bounding box center [349, 387] width 326 height 24
click at [545, 386] on input "Quantity" at bounding box center [735, 387] width 419 height 24
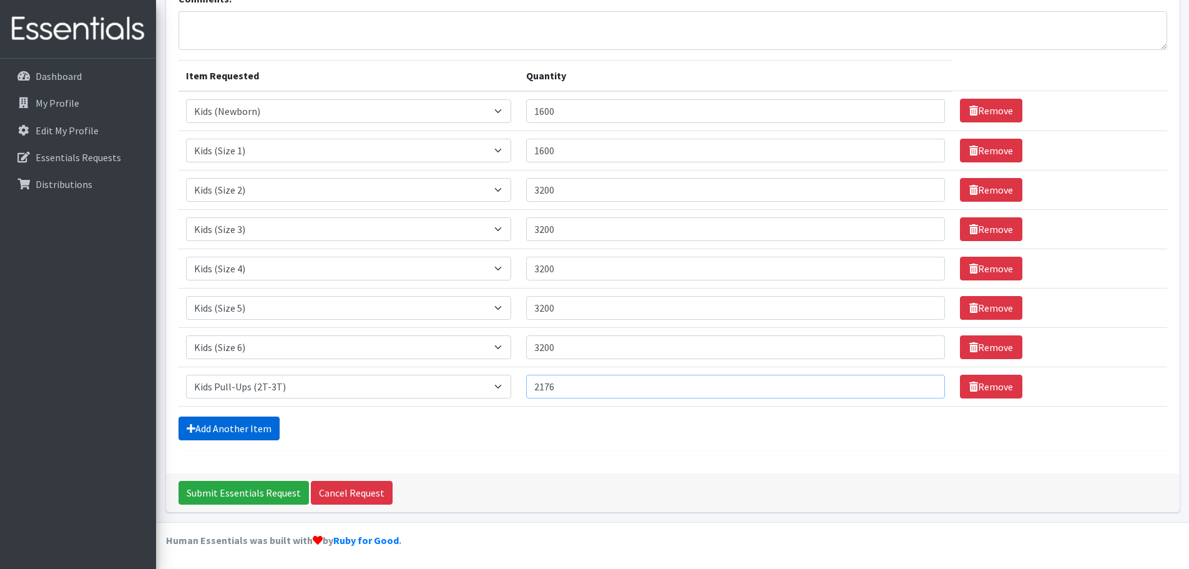
type input "2176"
click at [245, 431] on link "Add Another Item" at bounding box center [229, 428] width 101 height 24
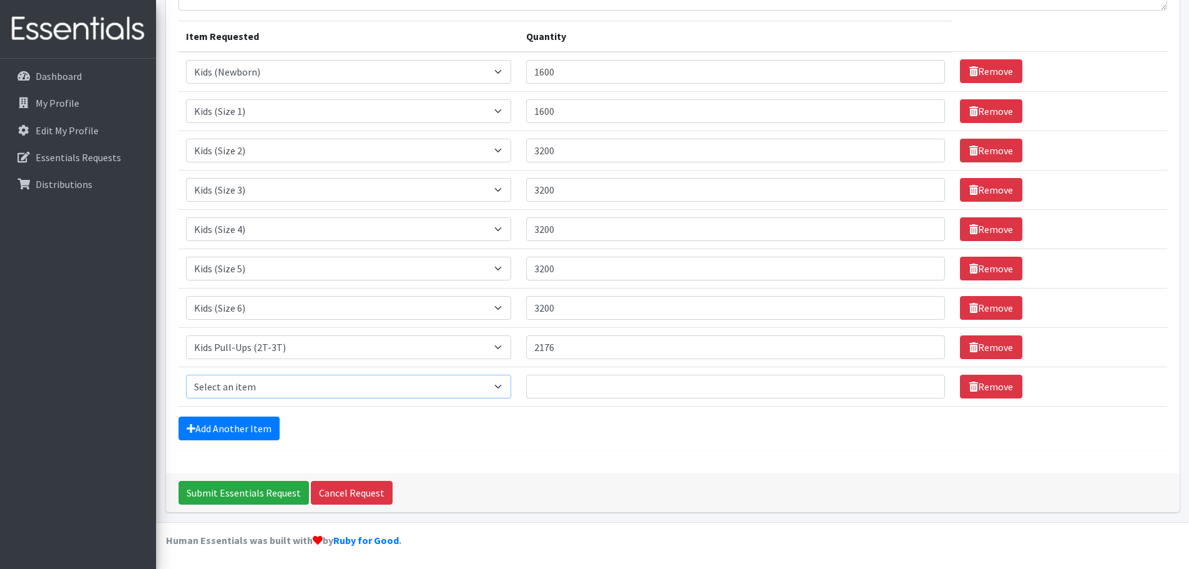
click at [279, 390] on select "Select an item Kids (Newborn) Kids (Size 1) Kids (Size 2) Kids (Size 3) Kids (S…" at bounding box center [349, 387] width 326 height 24
select select "11340"
click at [186, 375] on select "Select an item Kids (Newborn) Kids (Size 1) Kids (Size 2) Kids (Size 3) Kids (S…" at bounding box center [349, 387] width 326 height 24
click at [542, 390] on input "Quantity" at bounding box center [735, 387] width 419 height 24
type input "1920"
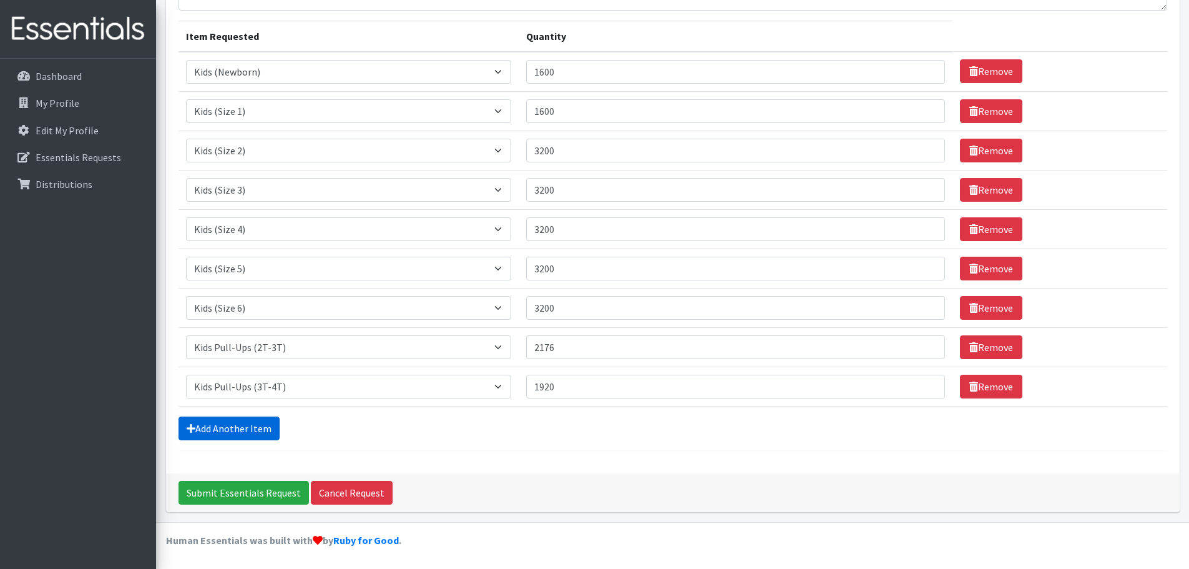
click at [239, 431] on link "Add Another Item" at bounding box center [229, 428] width 101 height 24
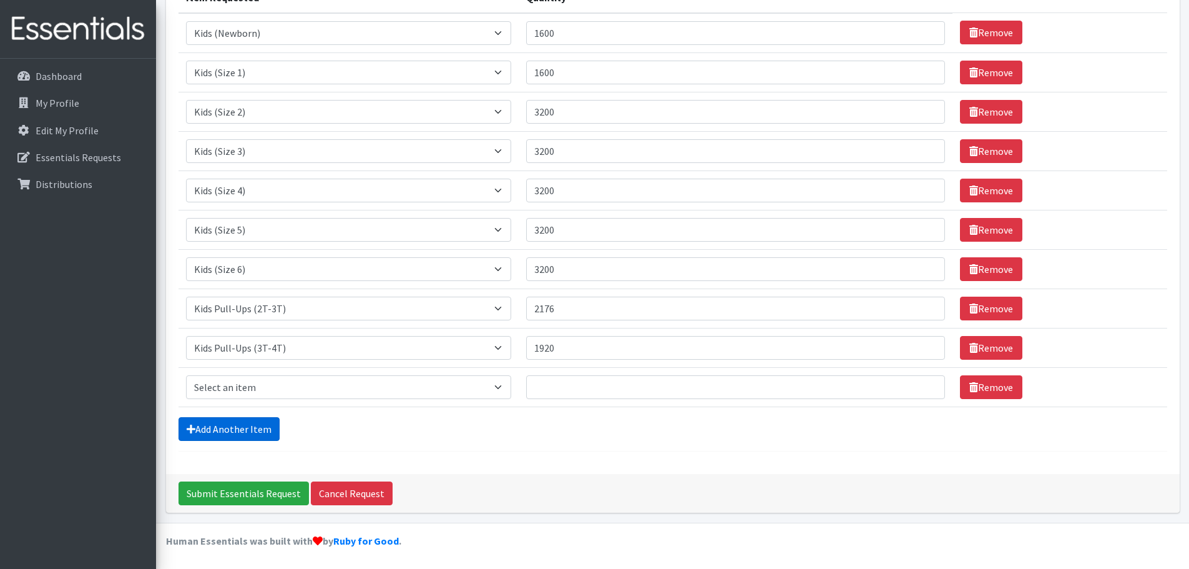
scroll to position [181, 0]
click at [258, 381] on select "Select an item Kids (Newborn) Kids (Size 1) Kids (Size 2) Kids (Size 3) Kids (S…" at bounding box center [349, 387] width 326 height 24
select select "11347"
click at [186, 375] on select "Select an item Kids (Newborn) Kids (Size 1) Kids (Size 2) Kids (Size 3) Kids (S…" at bounding box center [349, 387] width 326 height 24
click at [662, 385] on input "Quantity" at bounding box center [735, 387] width 419 height 24
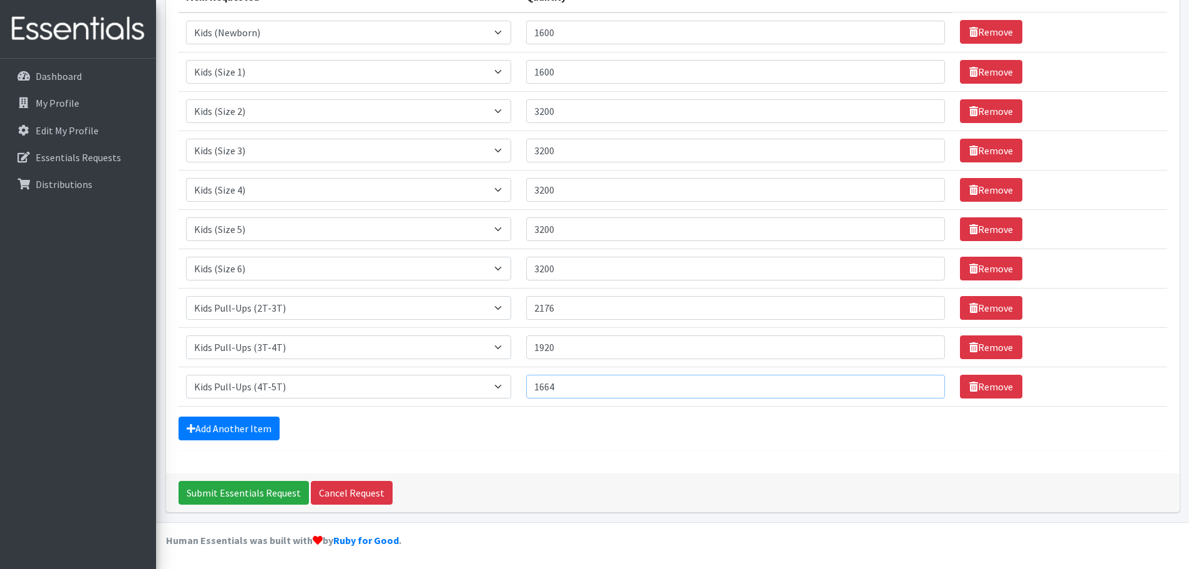
type input "1664"
click at [214, 411] on form "Comments: Item Requested Quantity Item Requested Select an item Kids (Newborn) …" at bounding box center [673, 182] width 989 height 538
click at [212, 418] on link "Add Another Item" at bounding box center [229, 428] width 101 height 24
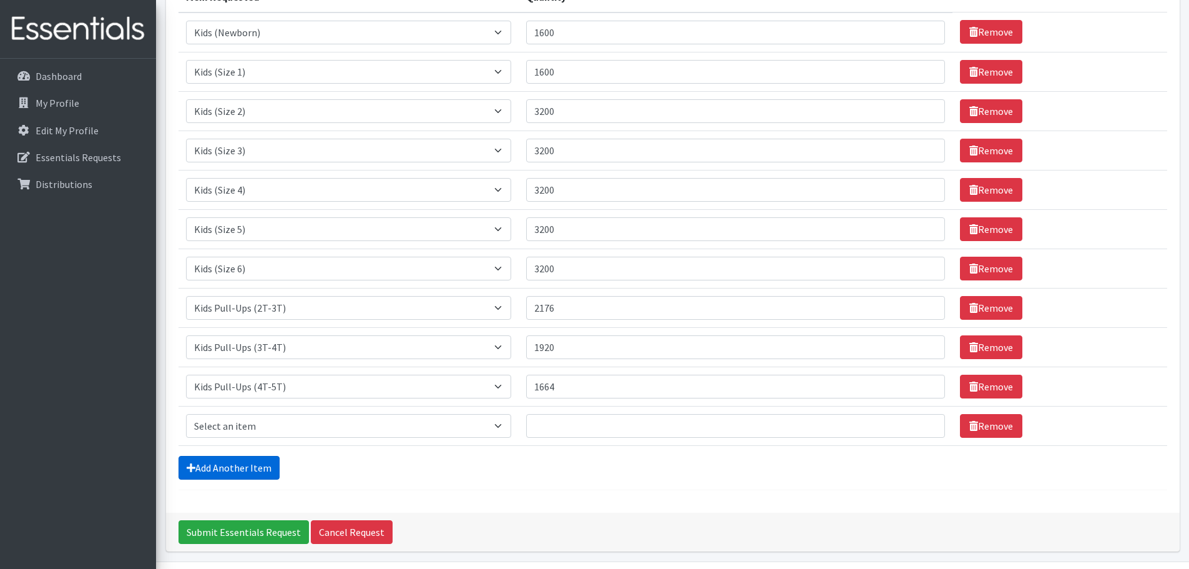
scroll to position [220, 0]
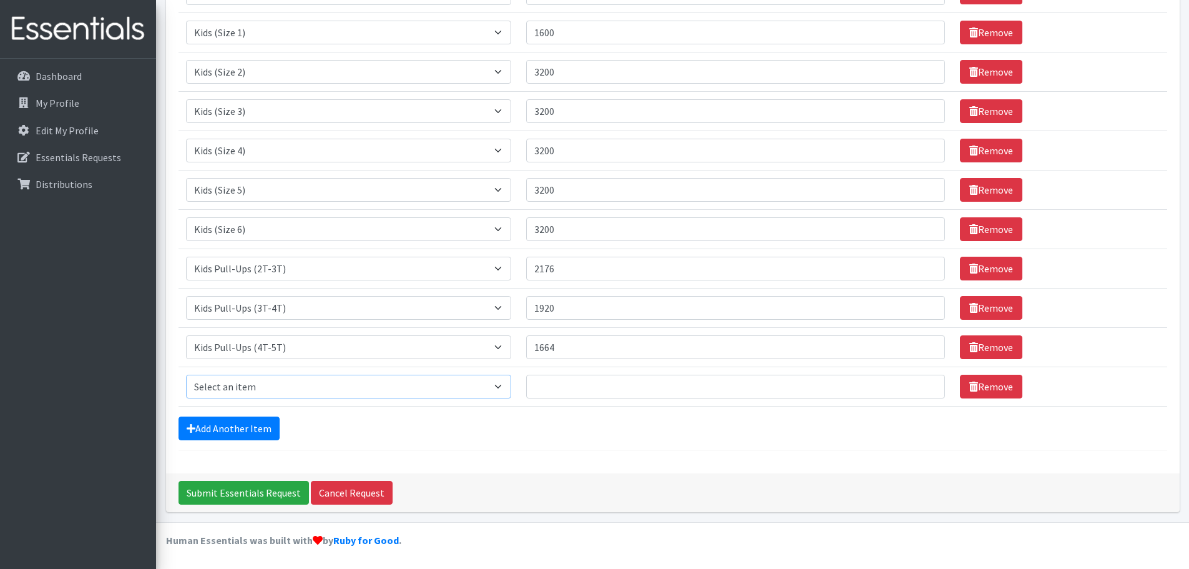
click at [225, 378] on select "Select an item Kids (Newborn) Kids (Size 1) Kids (Size 2) Kids (Size 3) Kids (S…" at bounding box center [349, 387] width 326 height 24
select select "11343"
click at [186, 375] on select "Select an item Kids (Newborn) Kids (Size 1) Kids (Size 2) Kids (Size 3) Kids (S…" at bounding box center [349, 387] width 326 height 24
click at [584, 377] on input "Quantity" at bounding box center [735, 387] width 419 height 24
type input "19200"
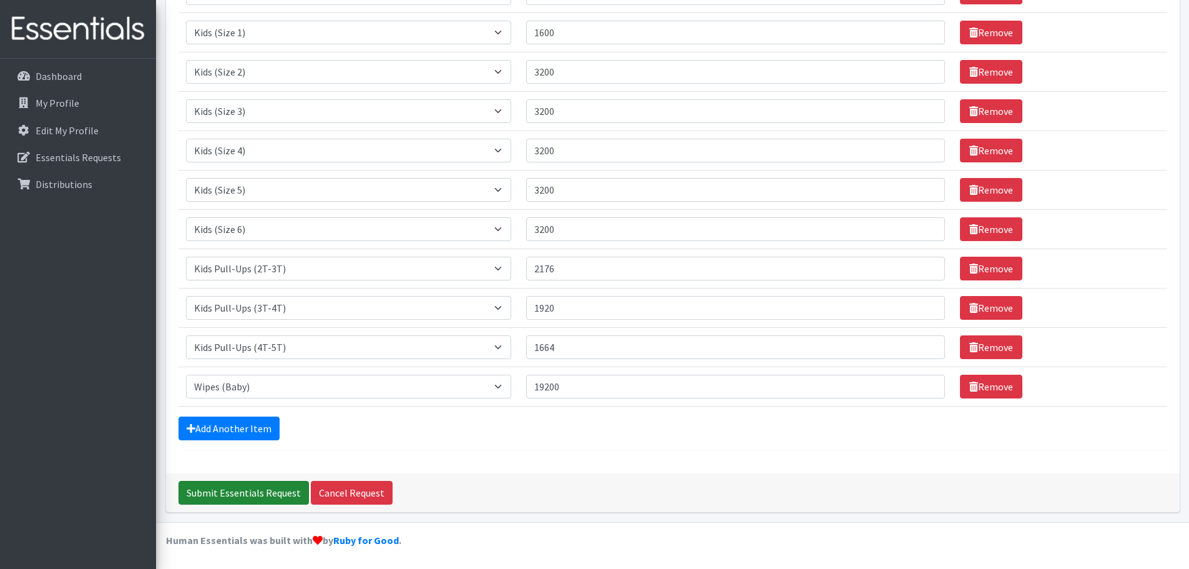
click at [277, 486] on input "Submit Essentials Request" at bounding box center [244, 493] width 130 height 24
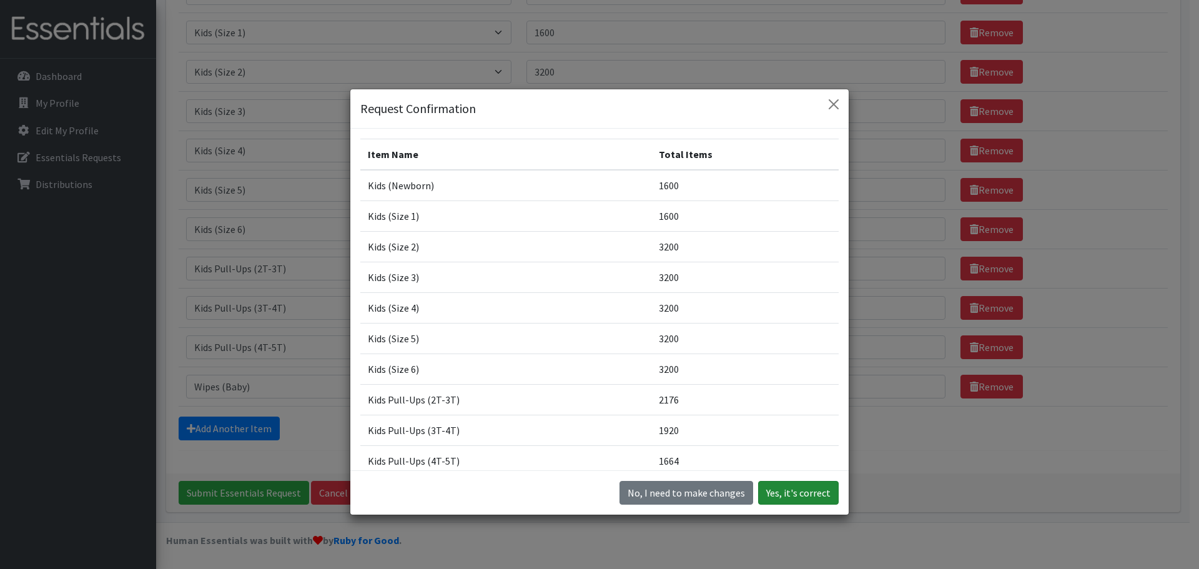
click at [785, 491] on button "Yes, it's correct" at bounding box center [798, 493] width 81 height 24
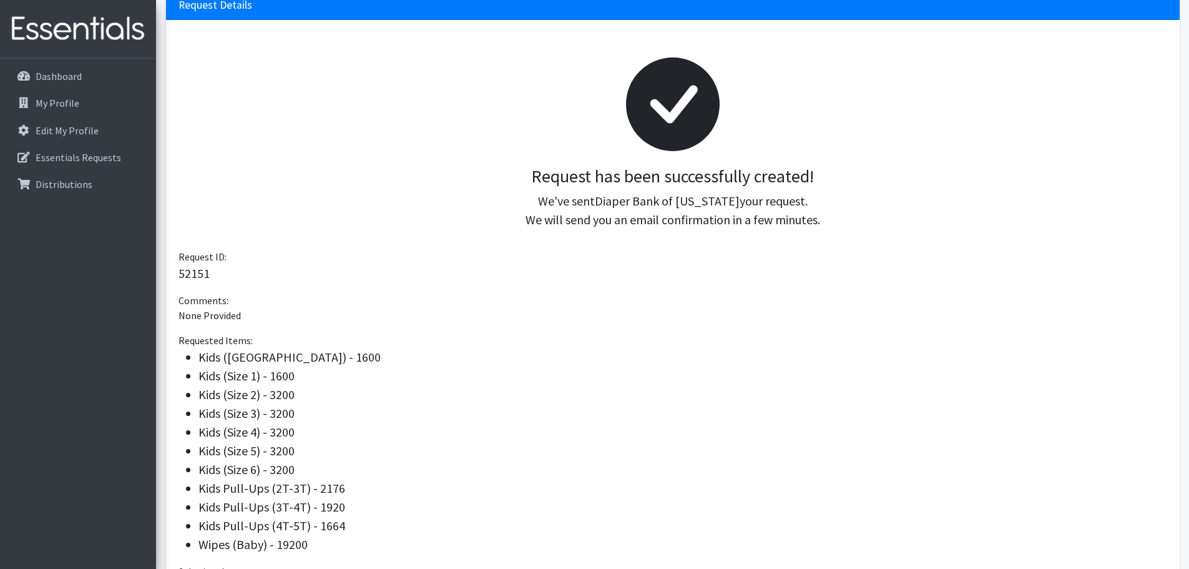
scroll to position [273, 0]
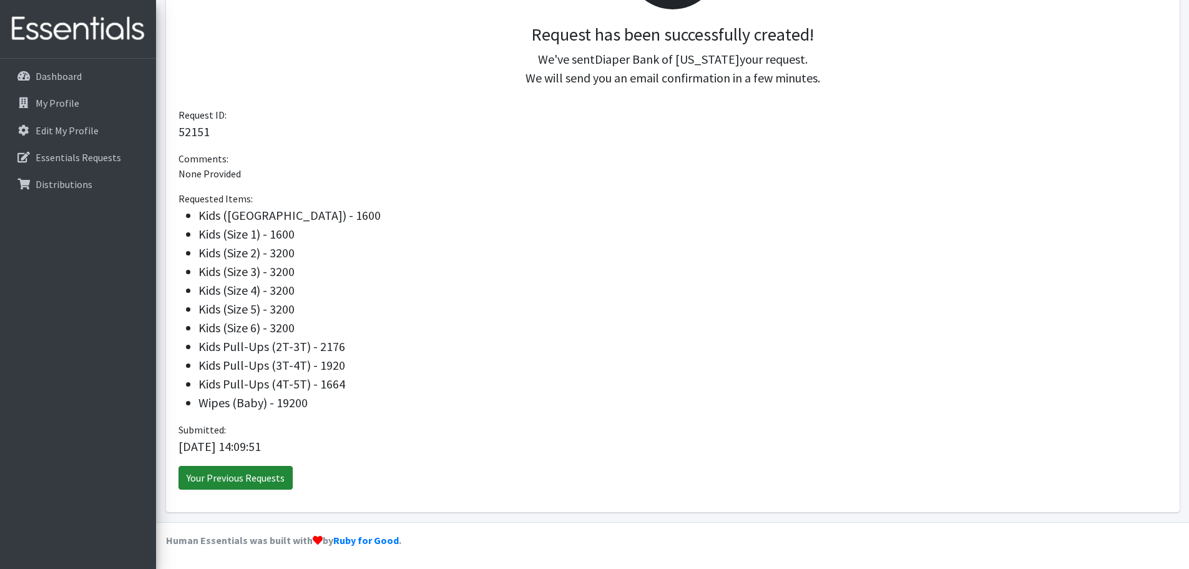
click at [264, 472] on link "Your Previous Requests" at bounding box center [236, 478] width 114 height 24
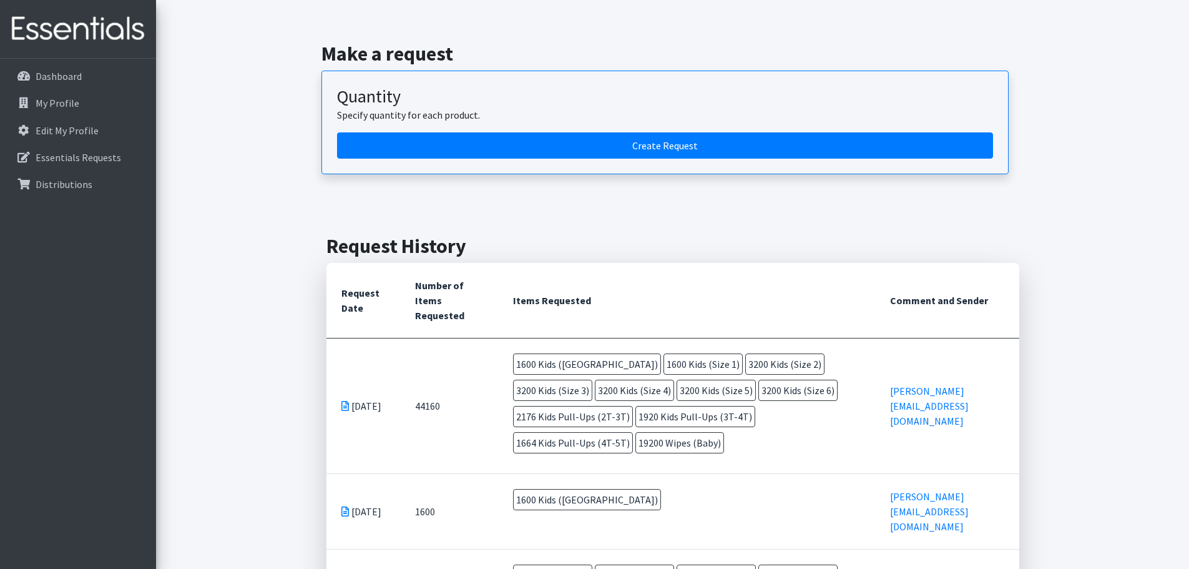
scroll to position [187, 0]
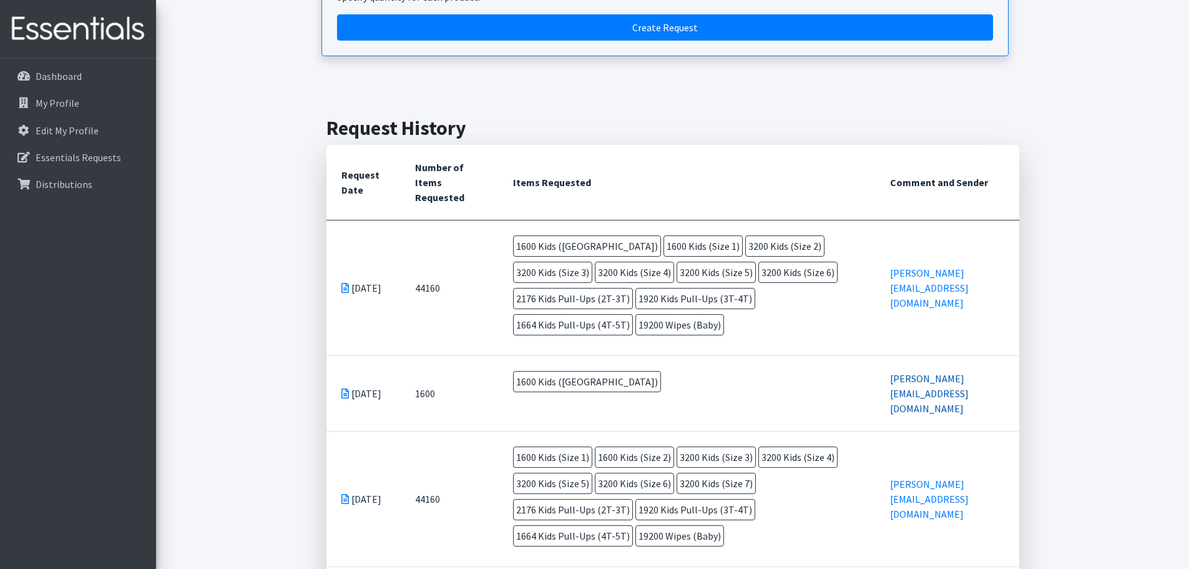
click at [969, 372] on link "[PERSON_NAME][EMAIL_ADDRESS][DOMAIN_NAME]" at bounding box center [929, 393] width 79 height 42
click at [54, 137] on link "Edit My Profile" at bounding box center [78, 130] width 146 height 25
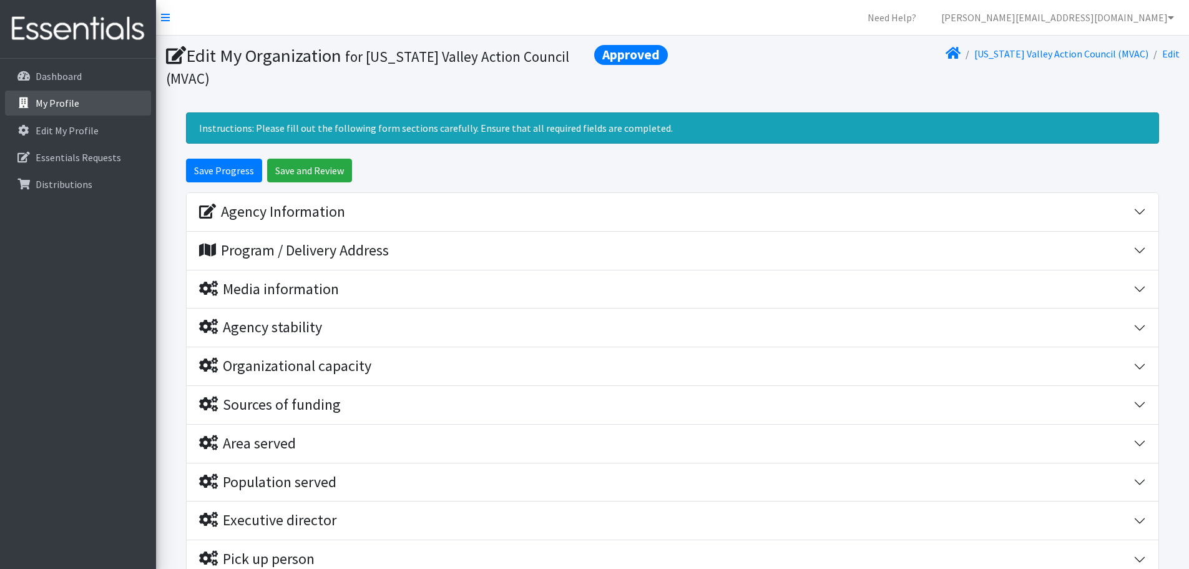
click at [57, 102] on p "My Profile" at bounding box center [58, 103] width 44 height 12
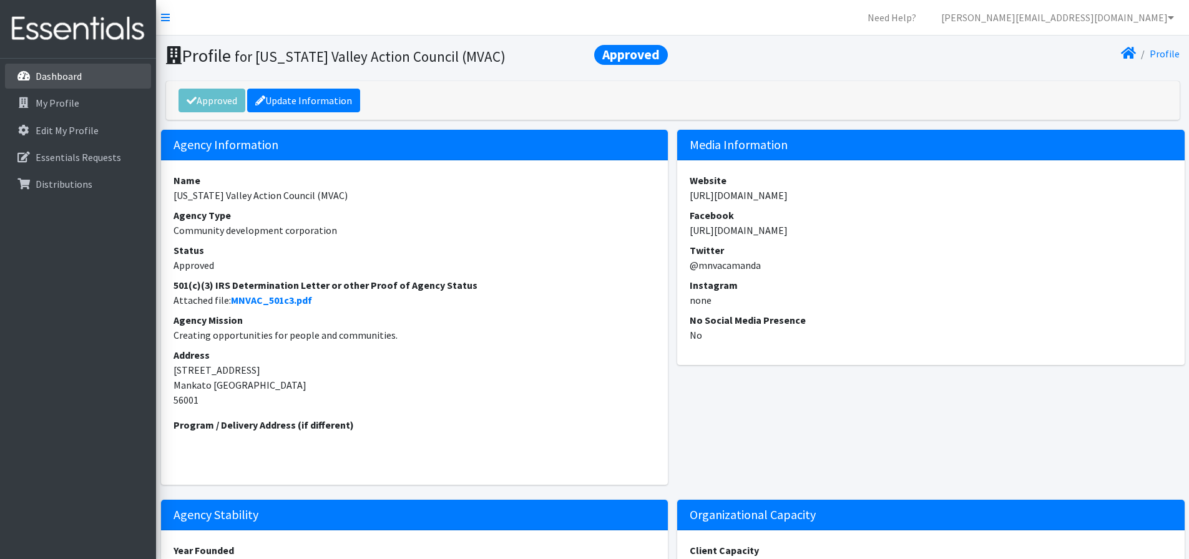
click at [57, 88] on link "Dashboard" at bounding box center [78, 76] width 146 height 25
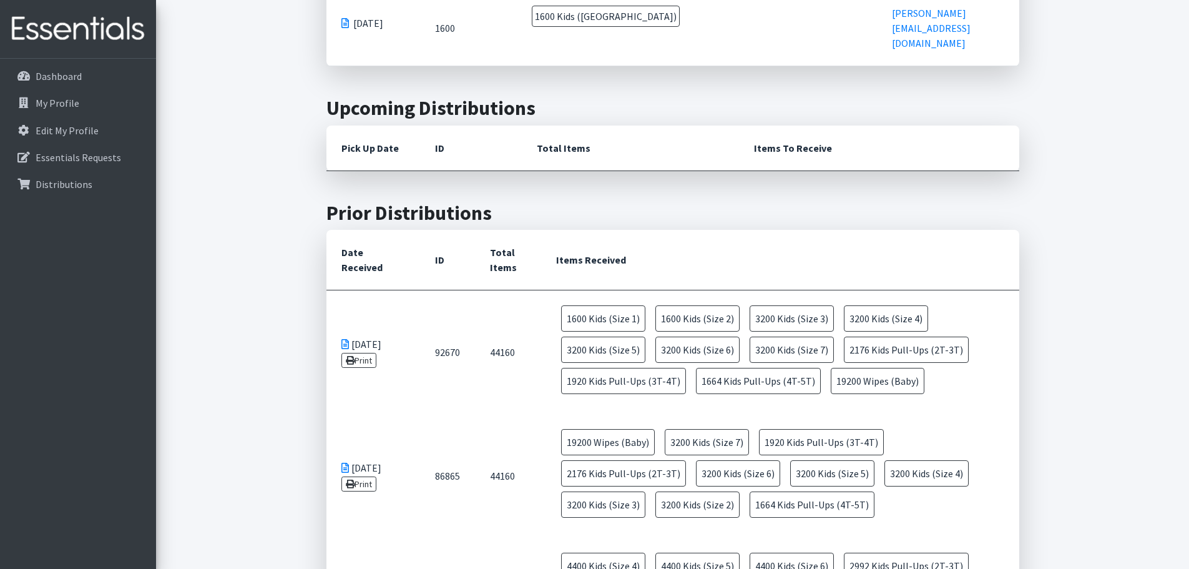
scroll to position [562, 0]
